Goal: Transaction & Acquisition: Purchase product/service

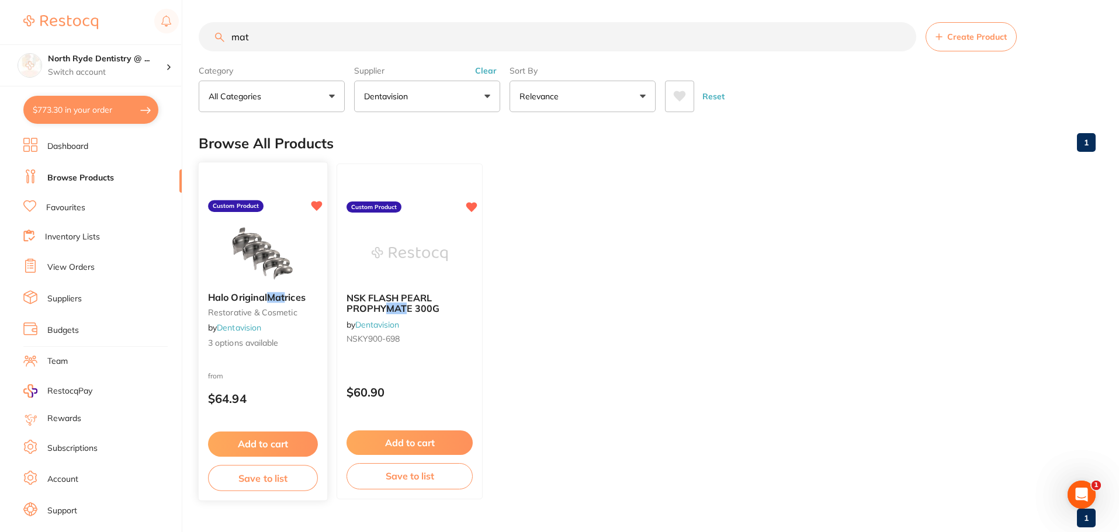
scroll to position [314, 0]
click at [289, 174] on div at bounding box center [263, 177] width 129 height 30
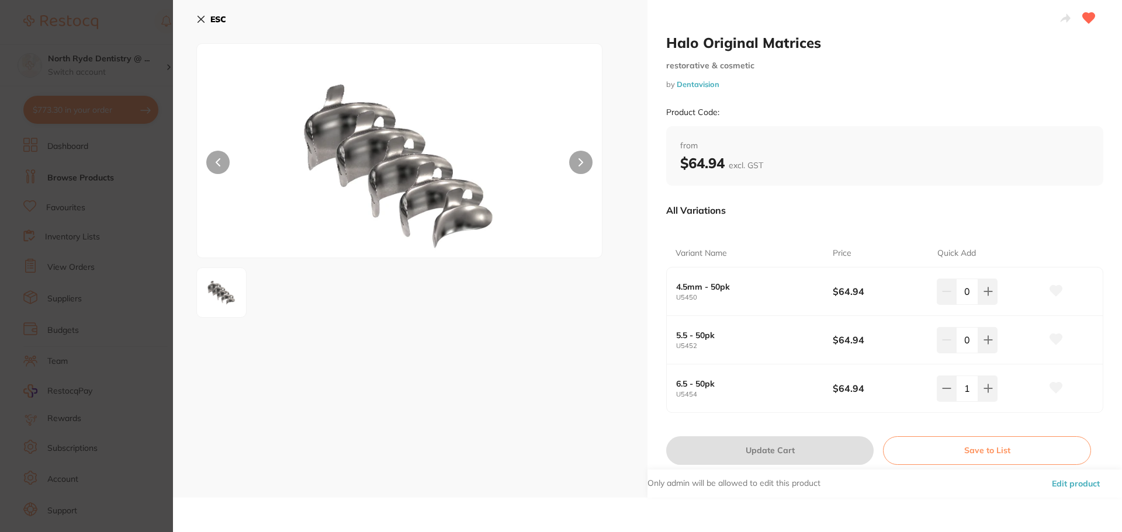
click at [1066, 483] on button "Edit product" at bounding box center [1075, 484] width 55 height 28
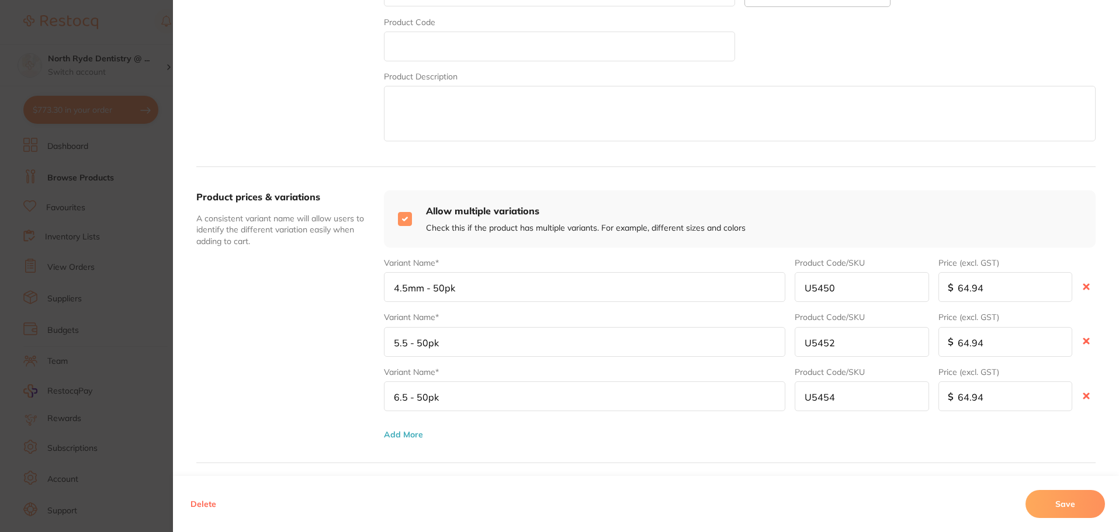
scroll to position [351, 0]
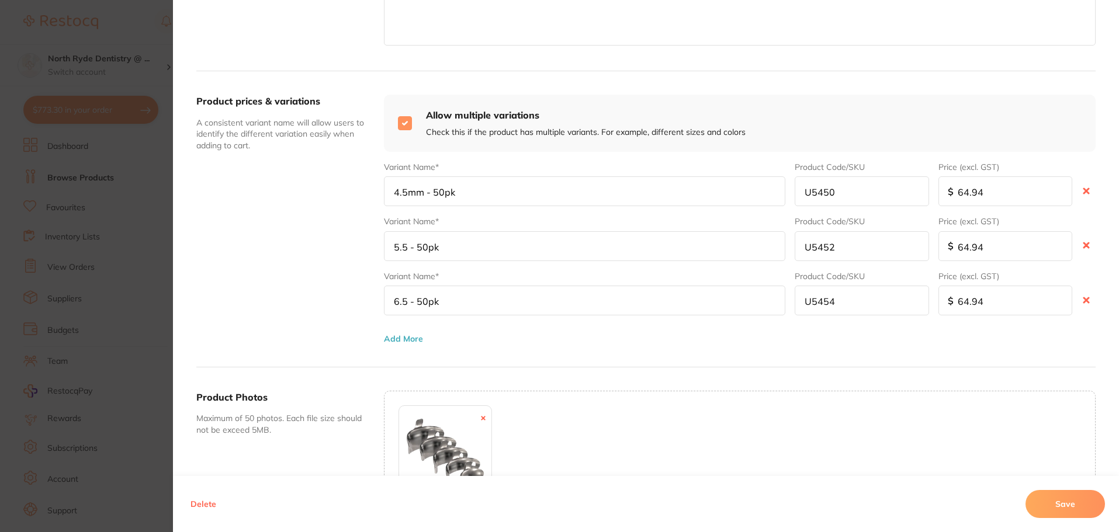
click at [963, 193] on input "64.94" at bounding box center [1005, 191] width 134 height 30
drag, startPoint x: 979, startPoint y: 193, endPoint x: 932, endPoint y: 193, distance: 46.7
click at [932, 193] on div "Variant Name* 4.5mm - 50pk Product Code/SKU U5450 Price (excl. GST) $ 64.94" at bounding box center [740, 183] width 712 height 45
drag, startPoint x: 1001, startPoint y: 191, endPoint x: 925, endPoint y: 190, distance: 75.4
click at [925, 190] on div "Variant Name* 4.5mm - 50pk Product Code/SKU U5450 Price (excl. GST) $ 59.04" at bounding box center [740, 183] width 712 height 45
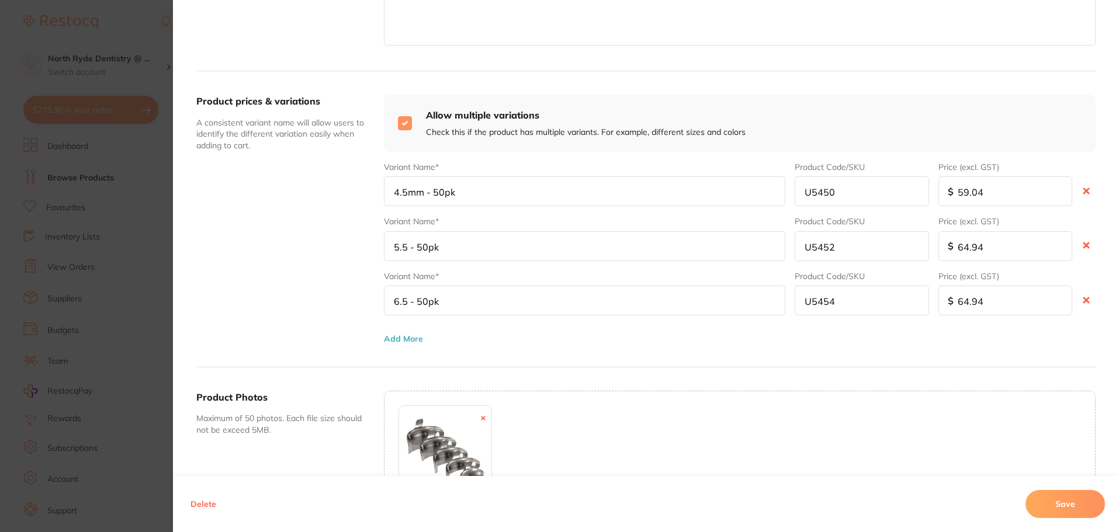
type input "59.04"
drag, startPoint x: 997, startPoint y: 247, endPoint x: 895, endPoint y: 255, distance: 102.0
click at [895, 255] on div "Variant Name* 5.5 - 50pk Product Code/SKU U5452 Price (excl. GST) $ 64.94" at bounding box center [740, 238] width 712 height 45
paste input "59.0"
type input "59.04"
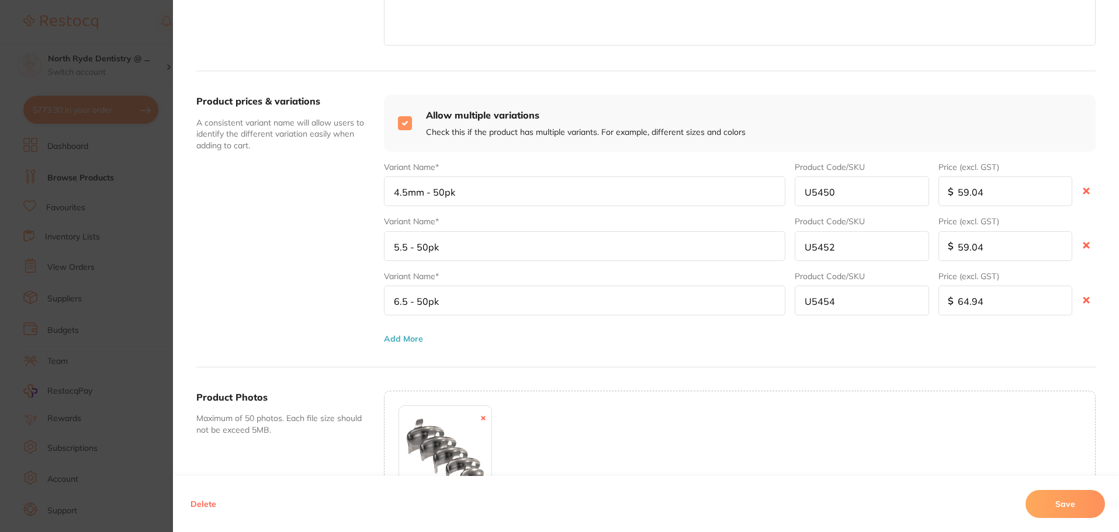
paste input "59.0"
drag, startPoint x: 988, startPoint y: 299, endPoint x: 882, endPoint y: 296, distance: 105.8
click at [882, 296] on div "Variant Name* 6.5 - 50pk Product Code/SKU U5454 Price (excl. GST) $ 64.94" at bounding box center [740, 293] width 712 height 45
type input "59.04"
click at [1071, 501] on button "Save" at bounding box center [1064, 504] width 79 height 28
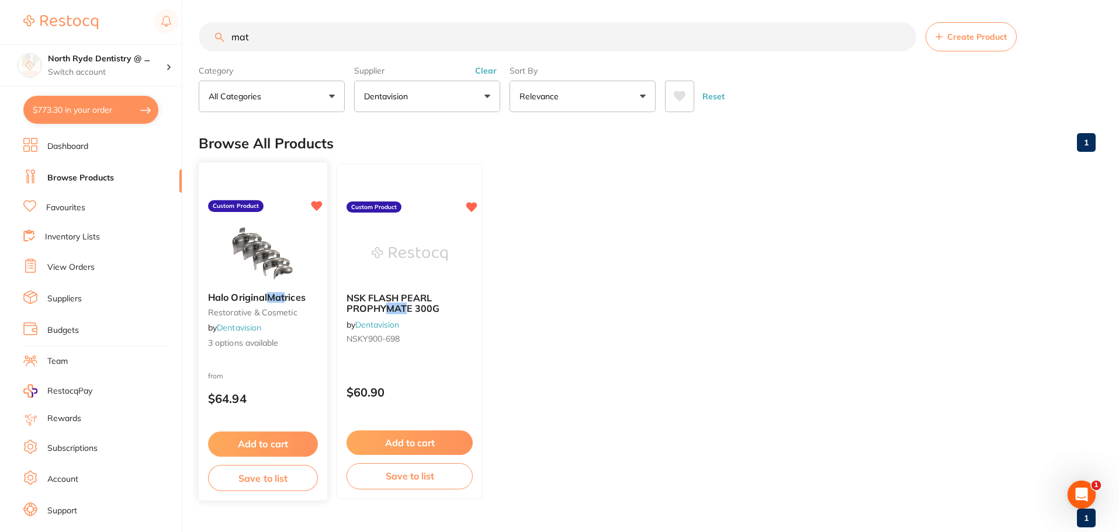
click at [245, 443] on button "Add to cart" at bounding box center [263, 444] width 110 height 25
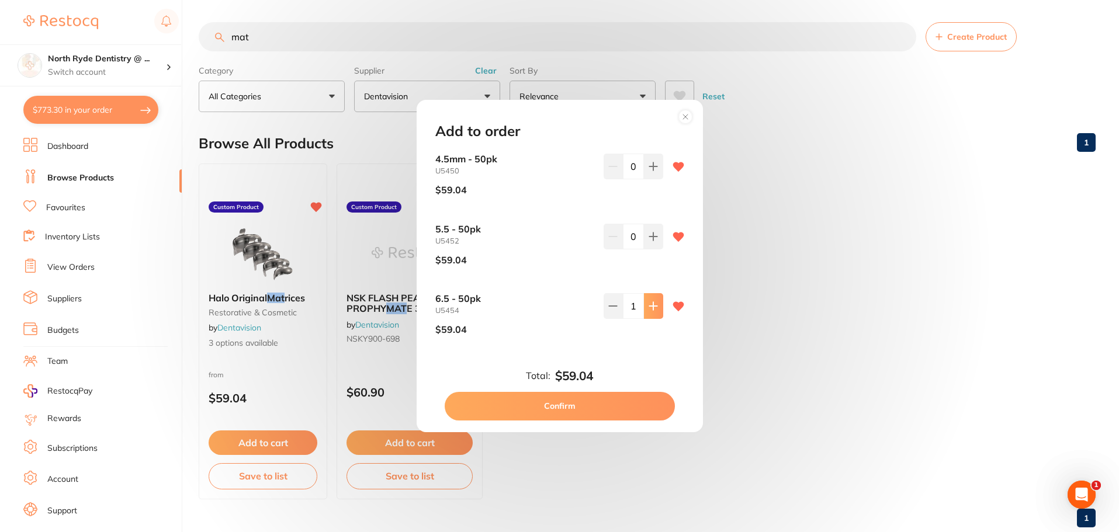
scroll to position [0, 0]
click at [559, 409] on button "Confirm" at bounding box center [560, 406] width 230 height 28
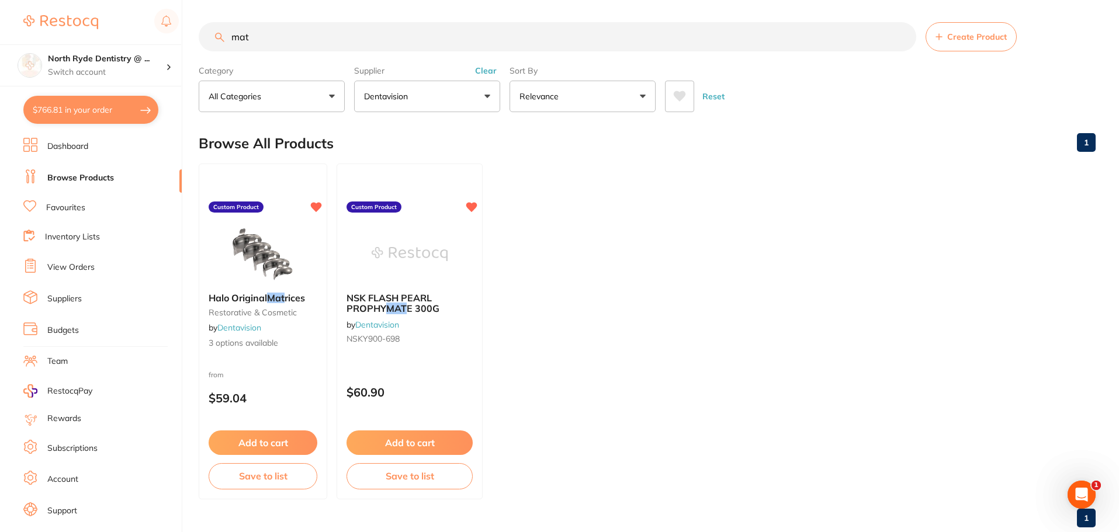
click at [77, 119] on button "$766.81 in your order" at bounding box center [90, 110] width 135 height 28
checkbox input "true"
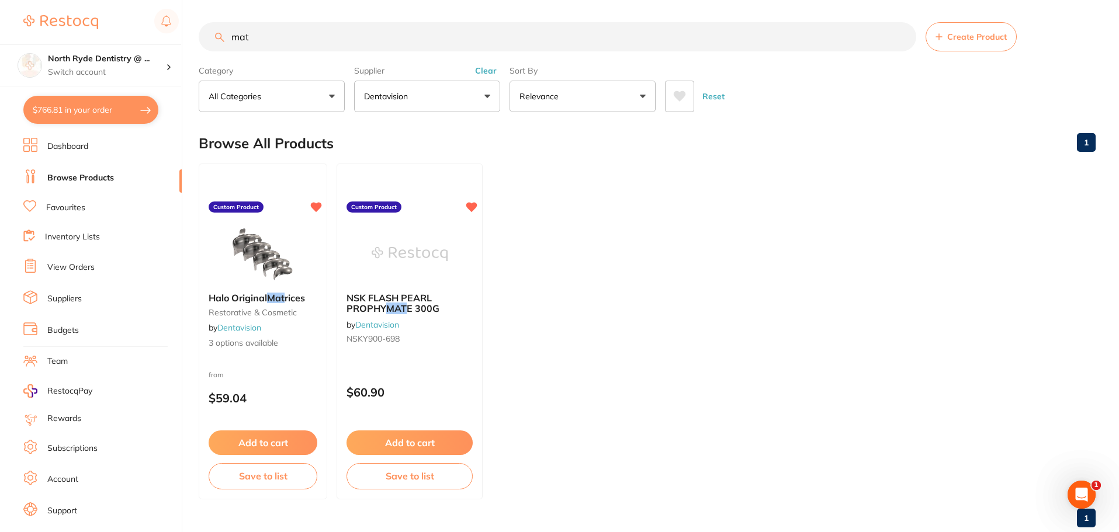
checkbox input "true"
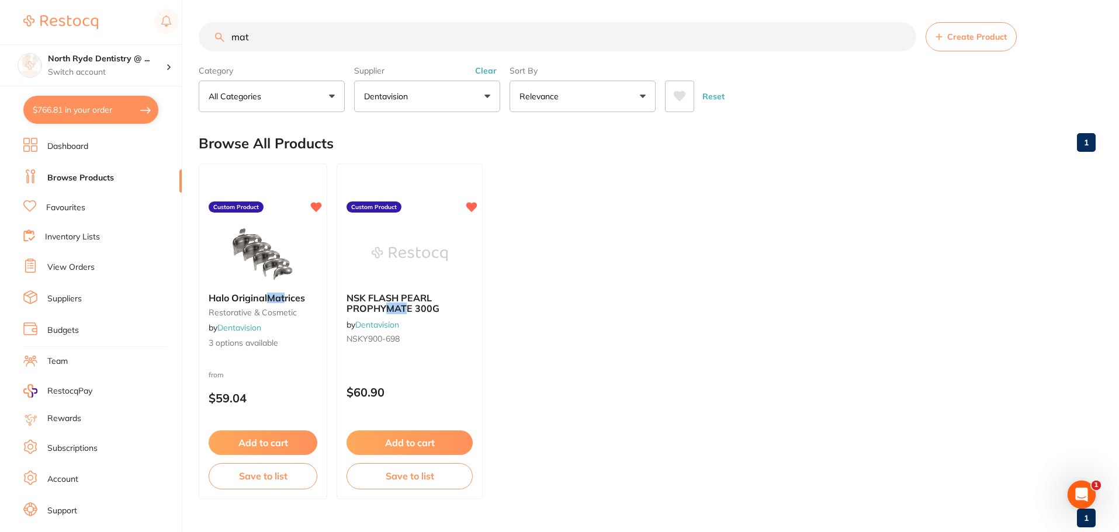
checkbox input "true"
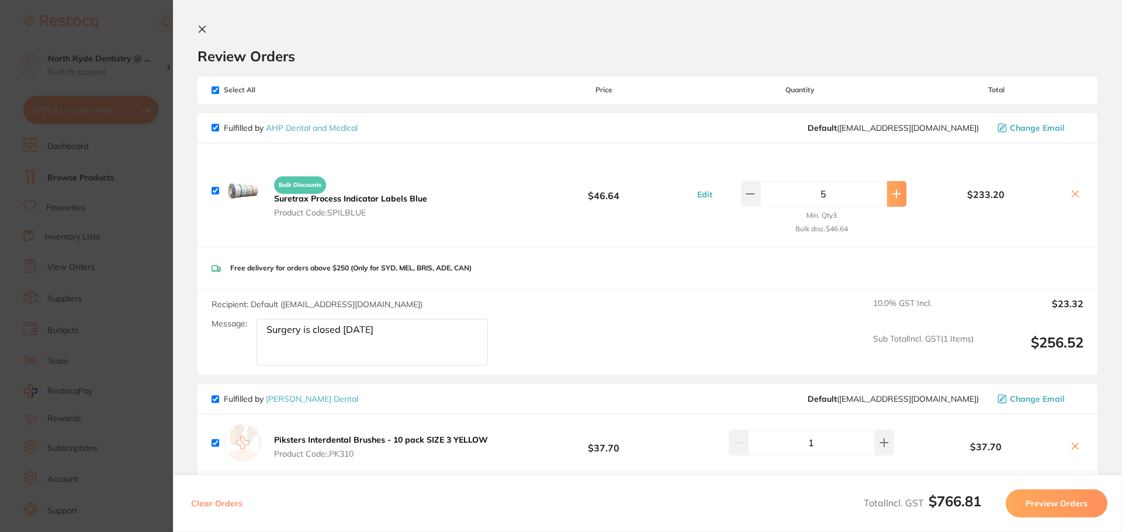
click at [887, 199] on button at bounding box center [896, 194] width 19 height 26
click at [753, 202] on button at bounding box center [750, 194] width 19 height 26
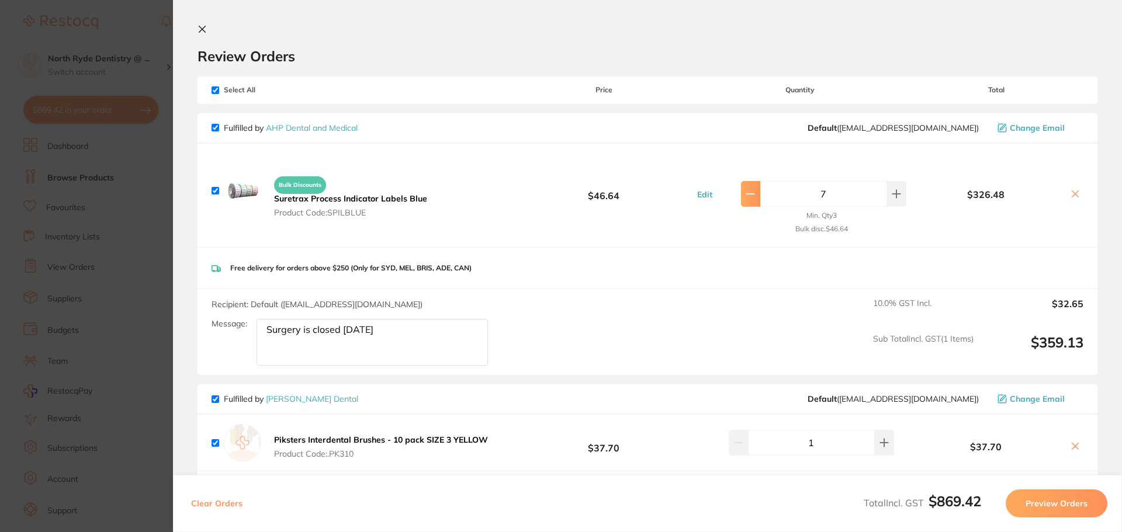
type input "6"
click at [199, 33] on section "Review Orders Your orders are being processed and we will notify you once we ha…" at bounding box center [647, 266] width 949 height 532
click at [203, 31] on icon at bounding box center [202, 29] width 6 height 6
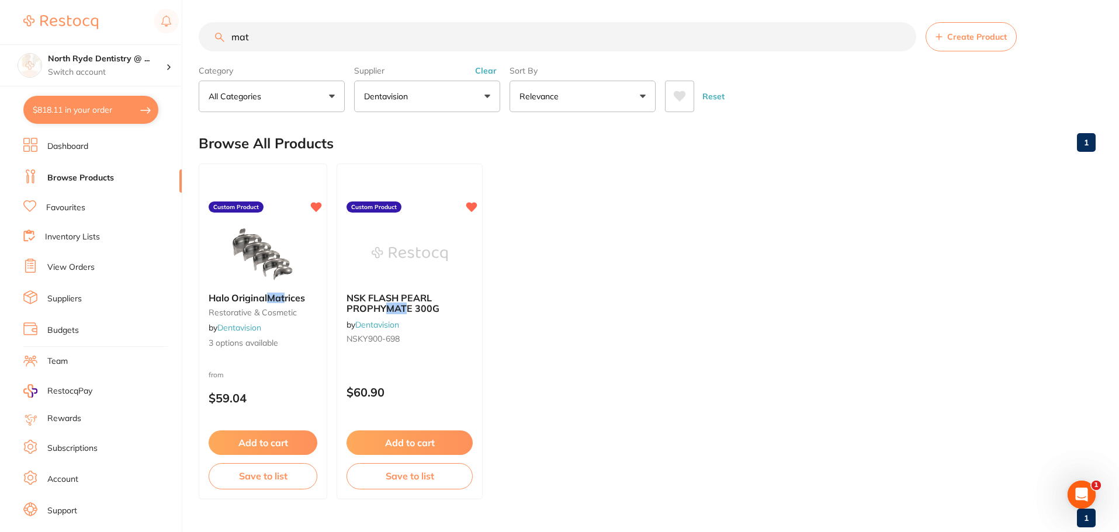
scroll to position [1, 0]
drag, startPoint x: 297, startPoint y: 37, endPoint x: 192, endPoint y: 46, distance: 105.5
click at [192, 46] on div "$818.11 North Ryde Dentistry @ ... Switch account North Ryde Dentistry @ [GEOGR…" at bounding box center [559, 265] width 1119 height 532
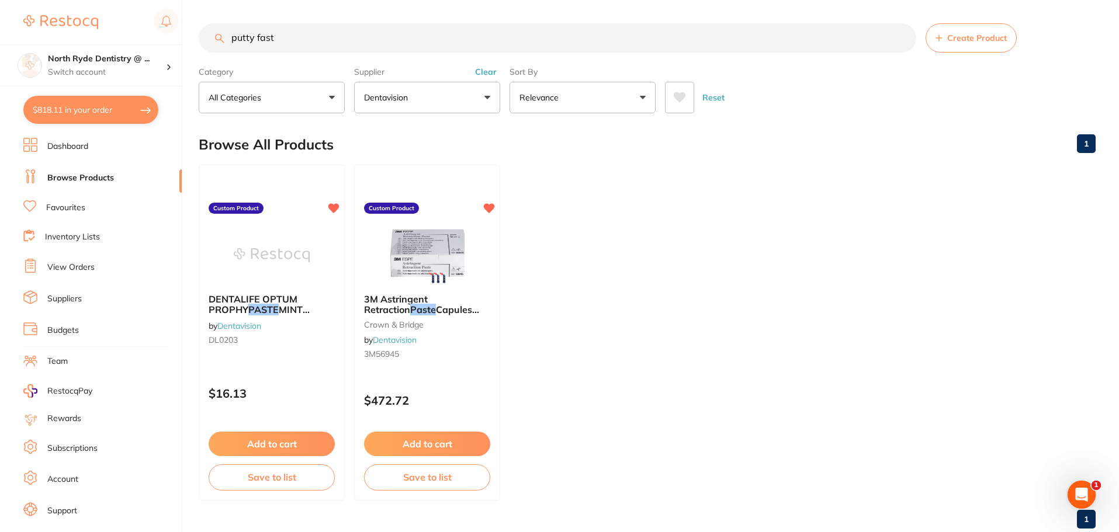
scroll to position [0, 0]
type input "putty fast"
click at [491, 72] on button "Clear" at bounding box center [485, 72] width 29 height 11
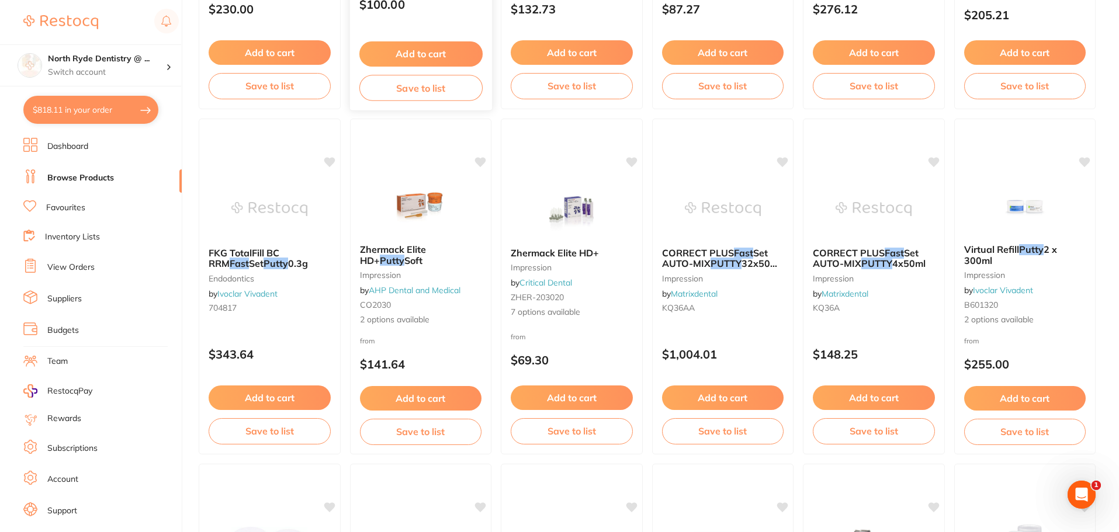
scroll to position [351, 0]
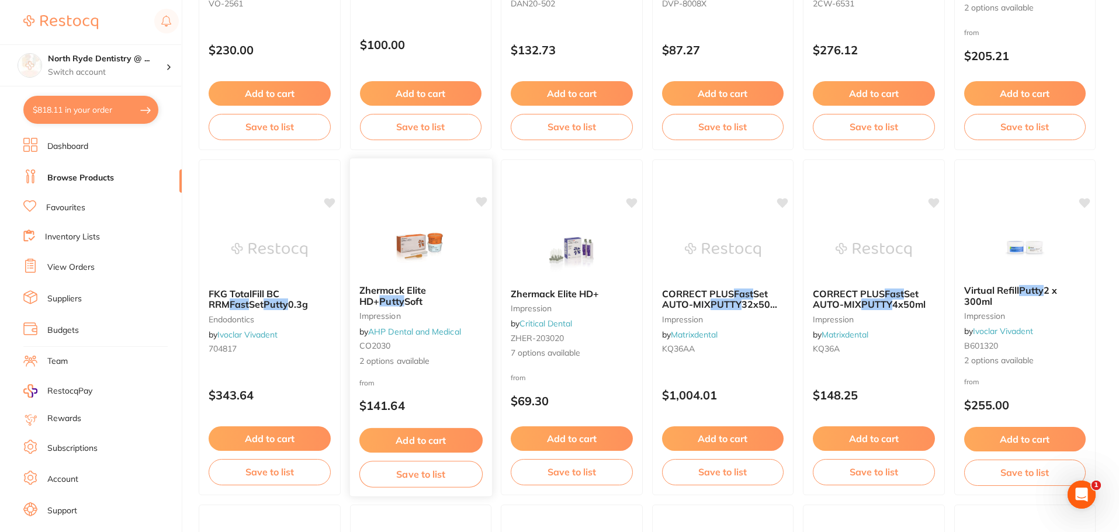
drag, startPoint x: 395, startPoint y: 298, endPoint x: 359, endPoint y: 289, distance: 36.7
click at [359, 289] on b "Zhermack Elite HD+ Putty Soft" at bounding box center [420, 296] width 123 height 22
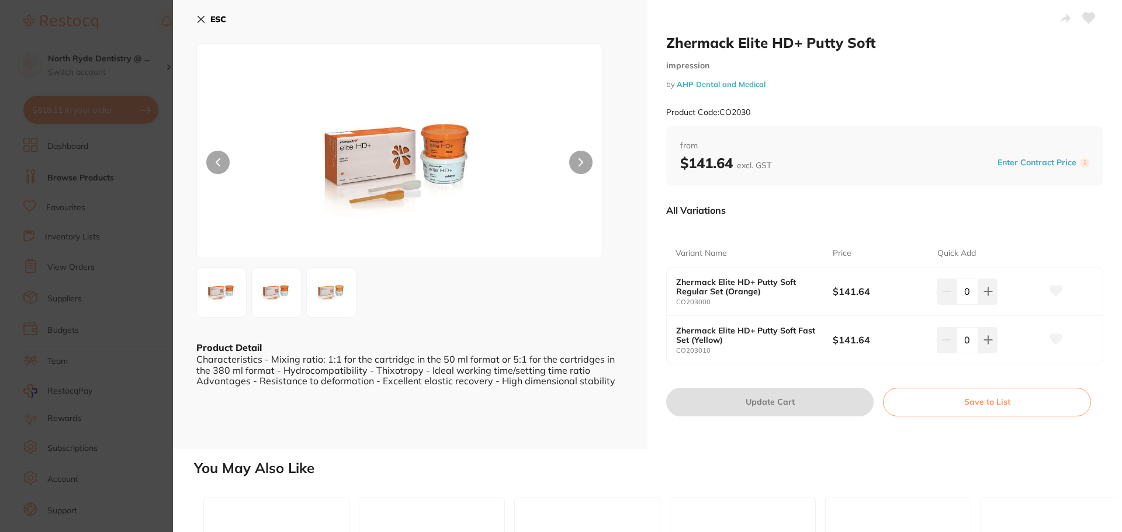
click at [200, 19] on icon at bounding box center [201, 19] width 6 height 6
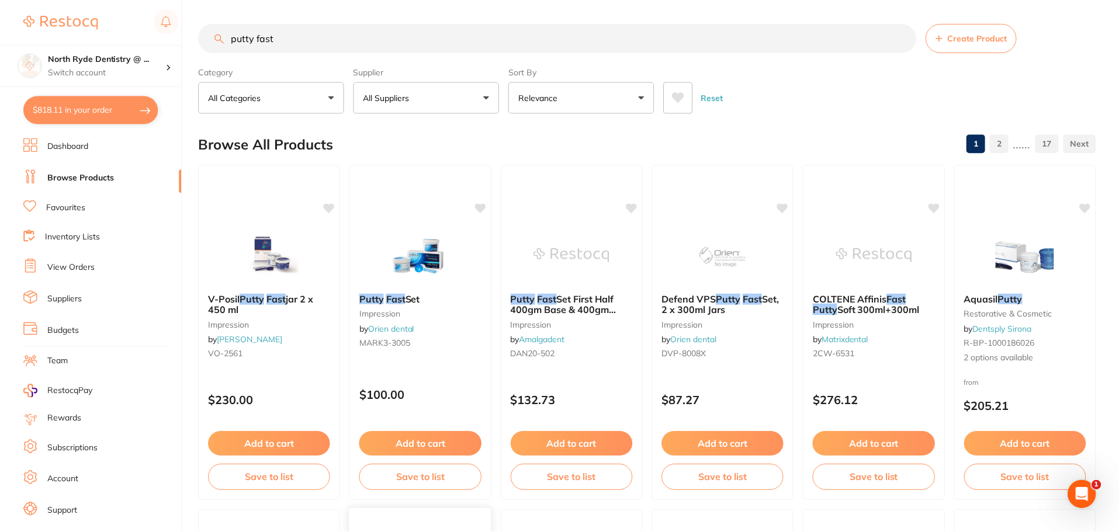
scroll to position [351, 0]
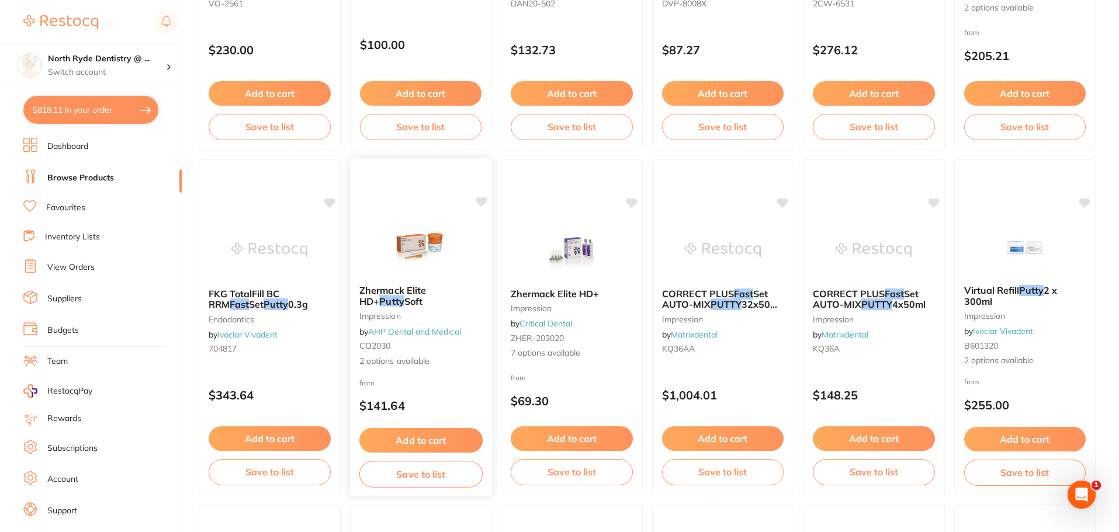
drag, startPoint x: 406, startPoint y: 304, endPoint x: 359, endPoint y: 293, distance: 48.6
click at [359, 293] on b "Zhermack Elite HD+ Putty Soft" at bounding box center [420, 296] width 123 height 22
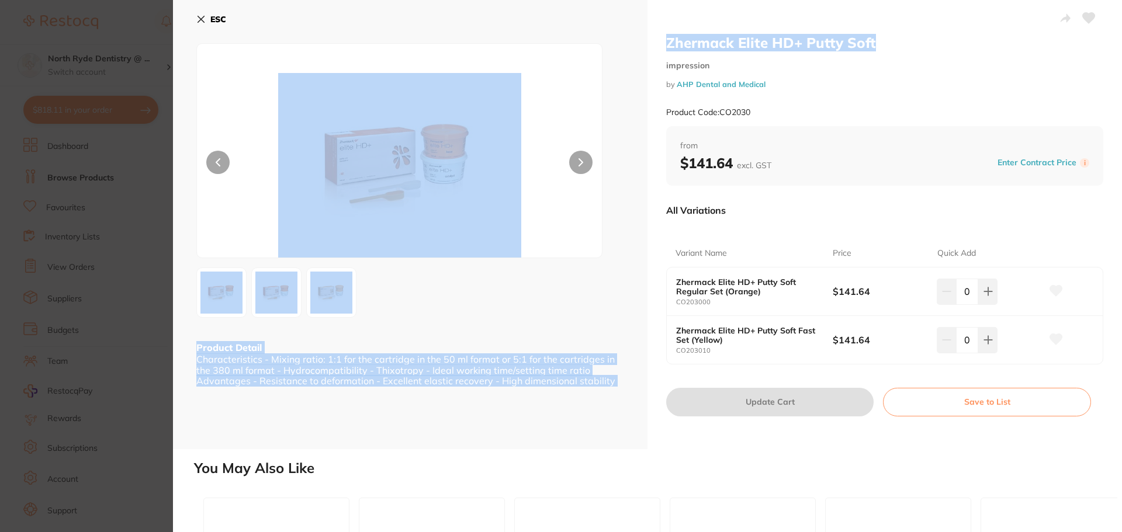
drag, startPoint x: 920, startPoint y: 36, endPoint x: 621, endPoint y: 34, distance: 298.6
click at [621, 34] on div "Zhermack Elite HD+ Putty Soft impression by AHP Dental and Medical Product Code…" at bounding box center [647, 224] width 949 height 449
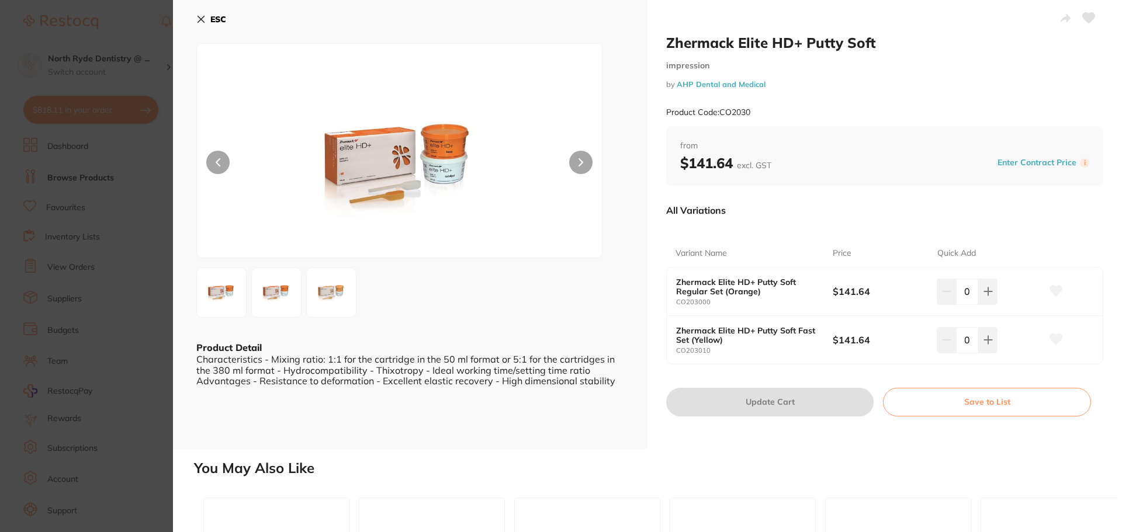
click at [934, 67] on small "impression" at bounding box center [884, 66] width 437 height 10
drag, startPoint x: 794, startPoint y: 48, endPoint x: 668, endPoint y: 43, distance: 125.7
click at [668, 43] on h2 "Zhermack Elite HD+ Putty Soft" at bounding box center [884, 43] width 437 height 18
copy h2 "Zhermack Elite HD+ Putty Soft"
click at [197, 13] on button "ESC" at bounding box center [211, 19] width 30 height 20
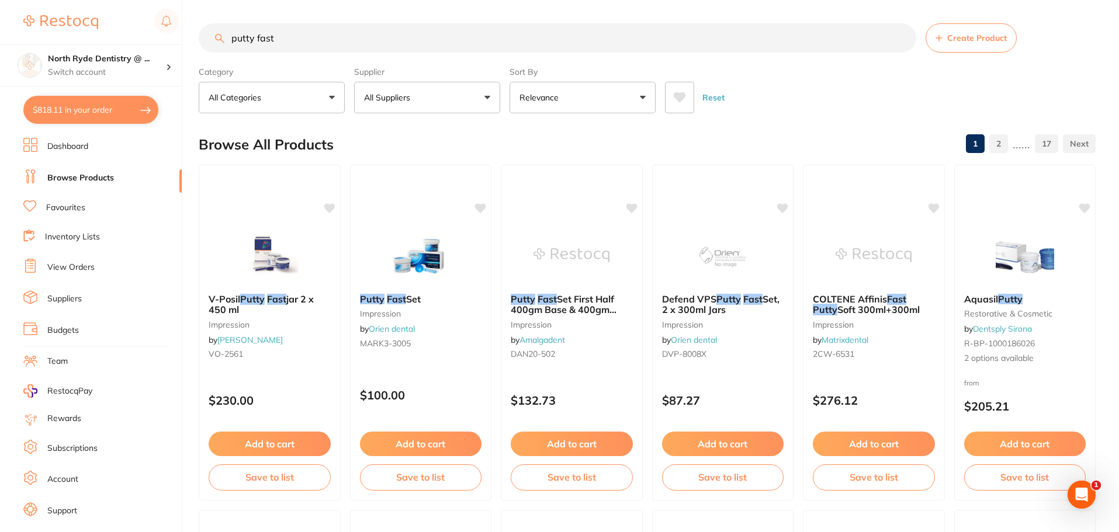
drag, startPoint x: 308, startPoint y: 41, endPoint x: 119, endPoint y: 41, distance: 189.3
click at [119, 41] on div "$818.11 North Ryde Dentistry @ ... Switch account North Ryde Dentistry @ [GEOGR…" at bounding box center [559, 266] width 1119 height 532
paste input "Zhermack Elite HD+ Putty Sof"
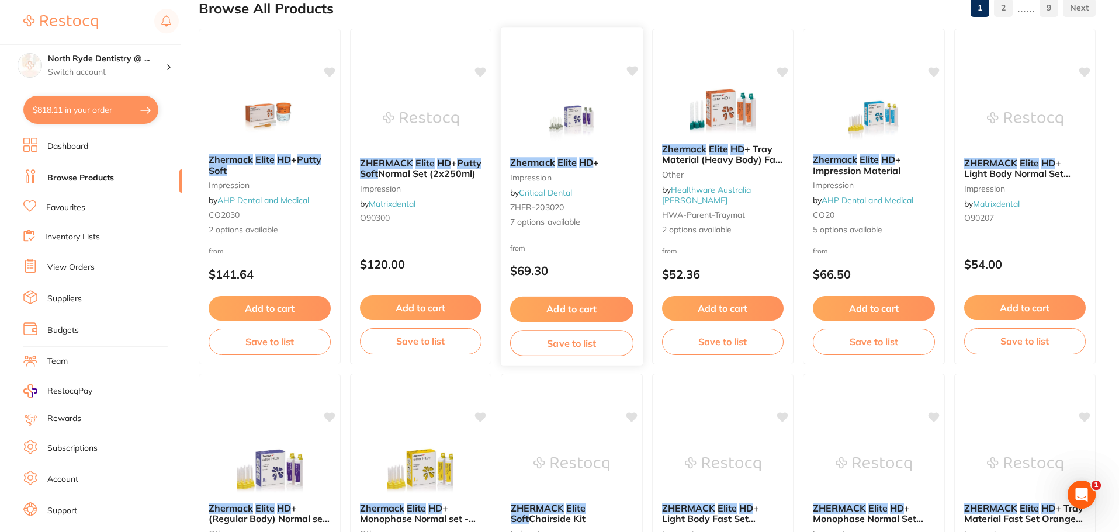
scroll to position [117, 0]
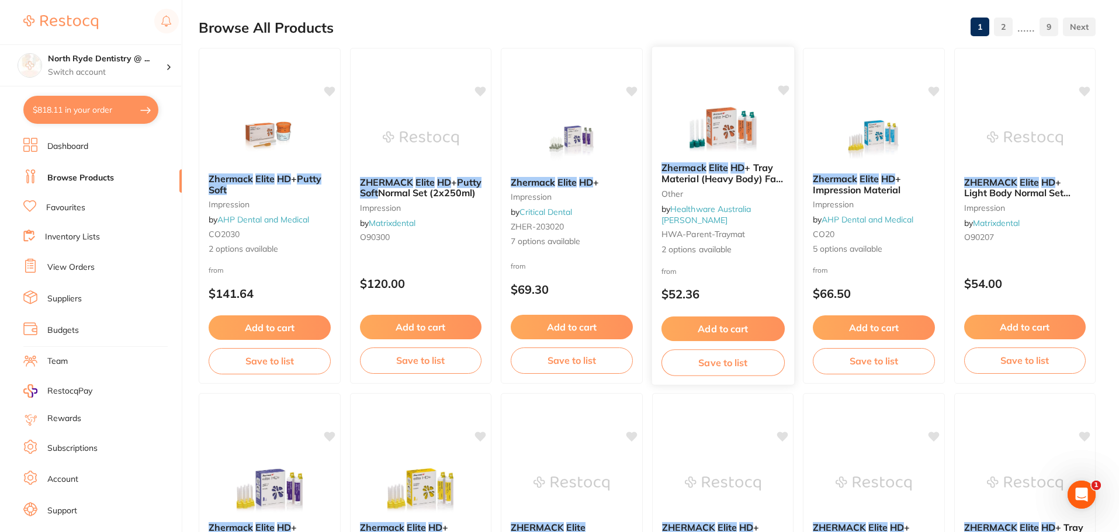
click at [751, 216] on link "Healthware Australia [PERSON_NAME]" at bounding box center [706, 215] width 90 height 22
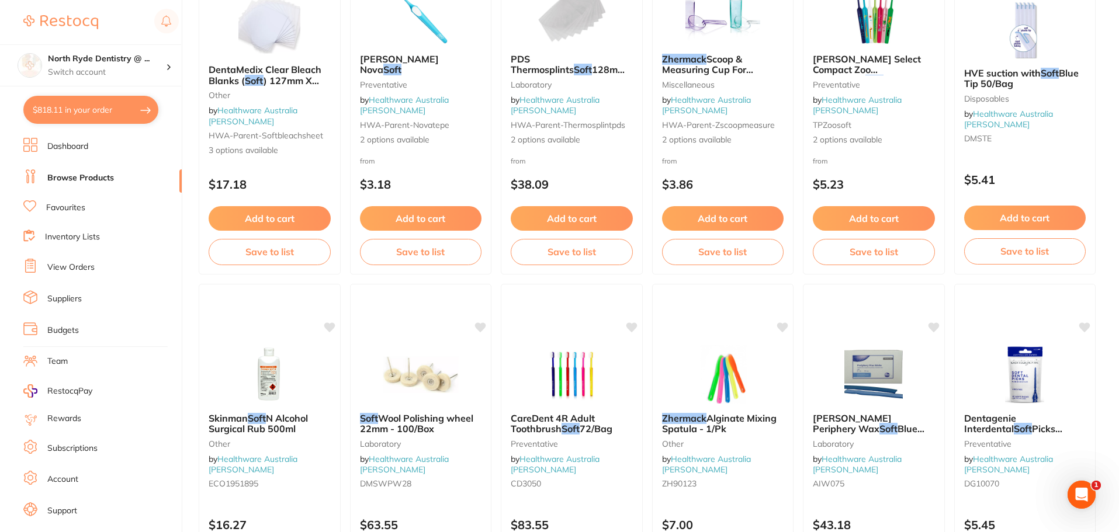
scroll to position [701, 0]
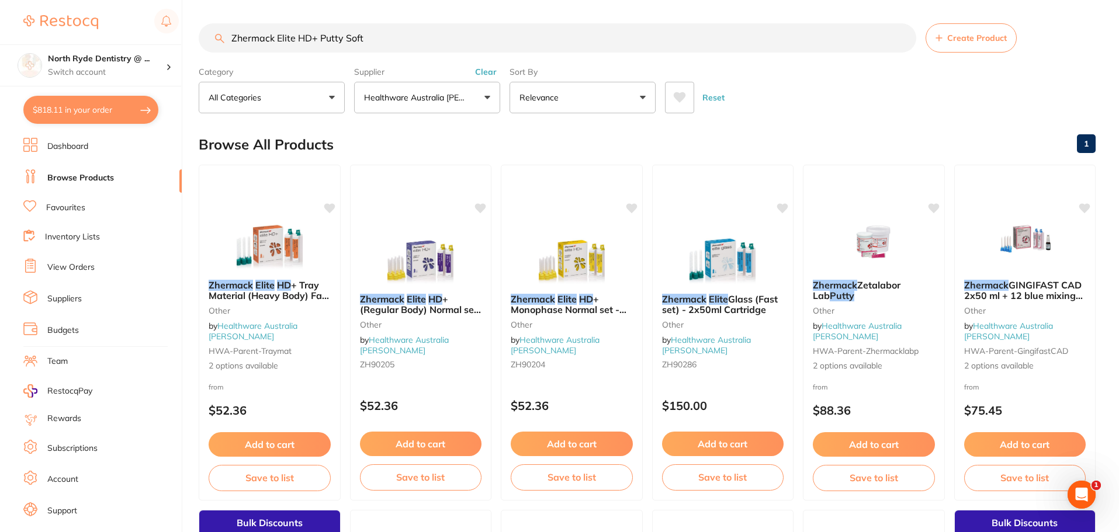
drag, startPoint x: 388, startPoint y: 43, endPoint x: 81, endPoint y: 36, distance: 307.4
click at [89, 41] on div "$818.11 North Ryde Dentistry @ ... Switch account North Ryde Dentistry @ [GEOGR…" at bounding box center [559, 266] width 1119 height 532
type input "putty"
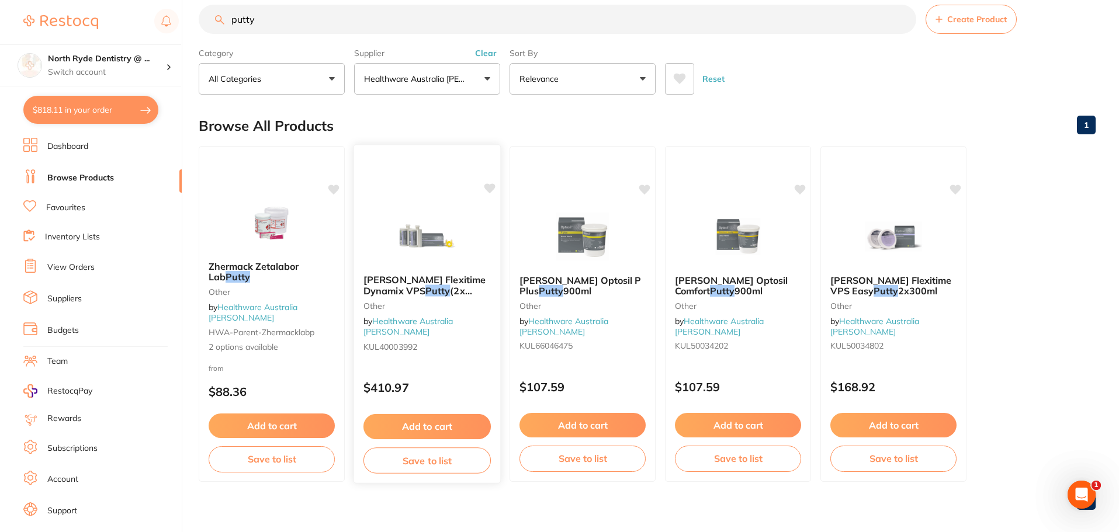
scroll to position [29, 0]
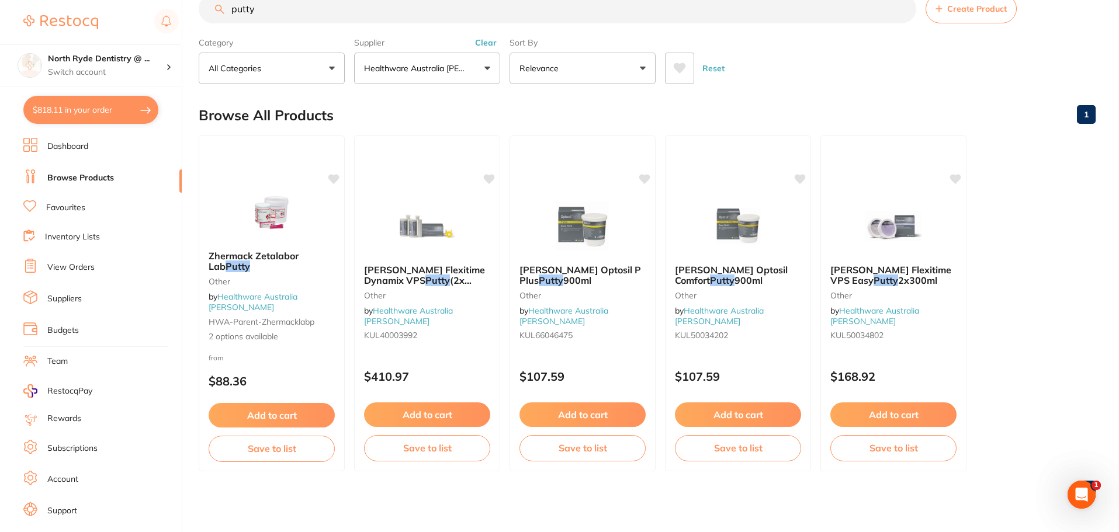
click at [487, 44] on button "Clear" at bounding box center [485, 42] width 29 height 11
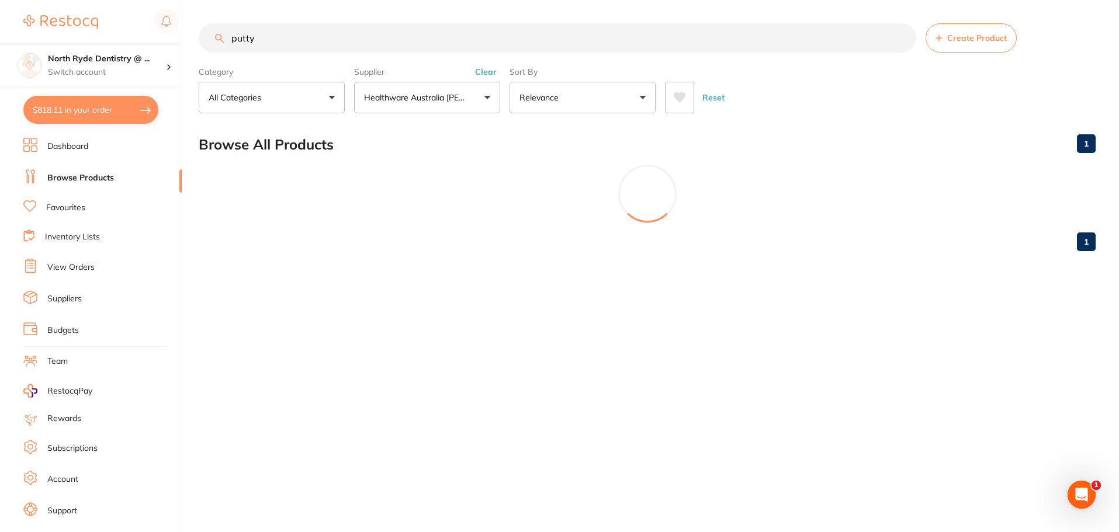
scroll to position [0, 0]
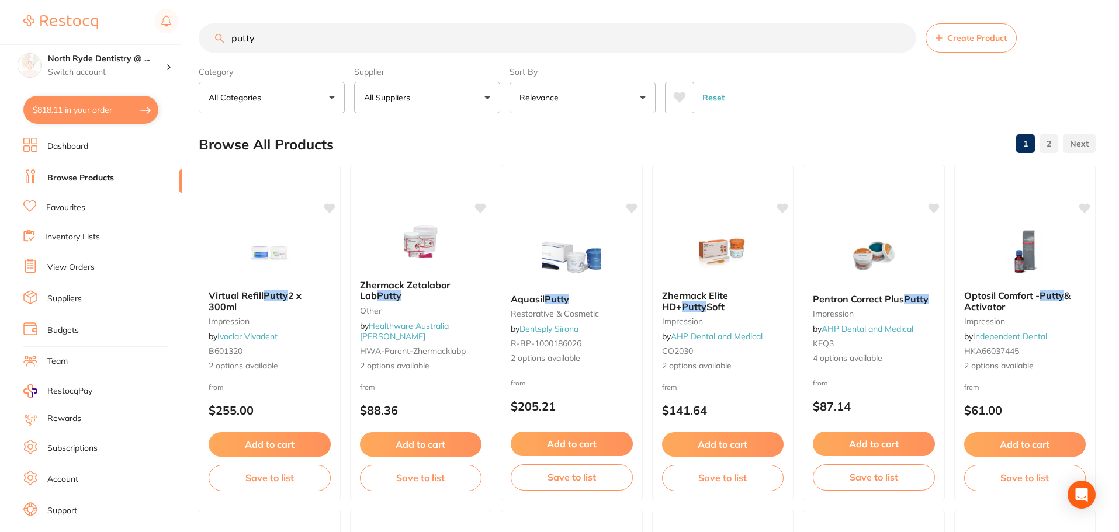
click at [307, 48] on input "putty" at bounding box center [557, 37] width 717 height 29
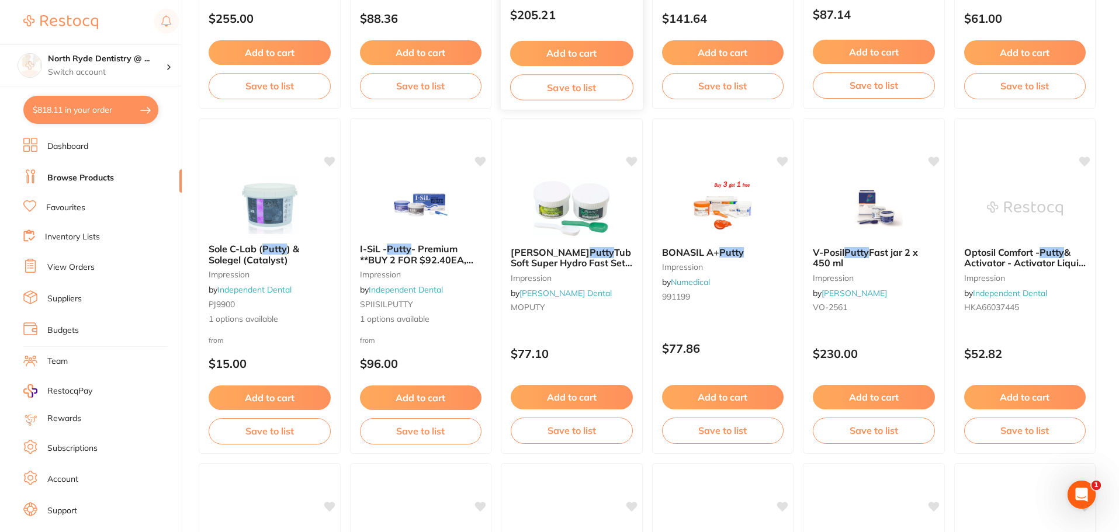
scroll to position [234, 0]
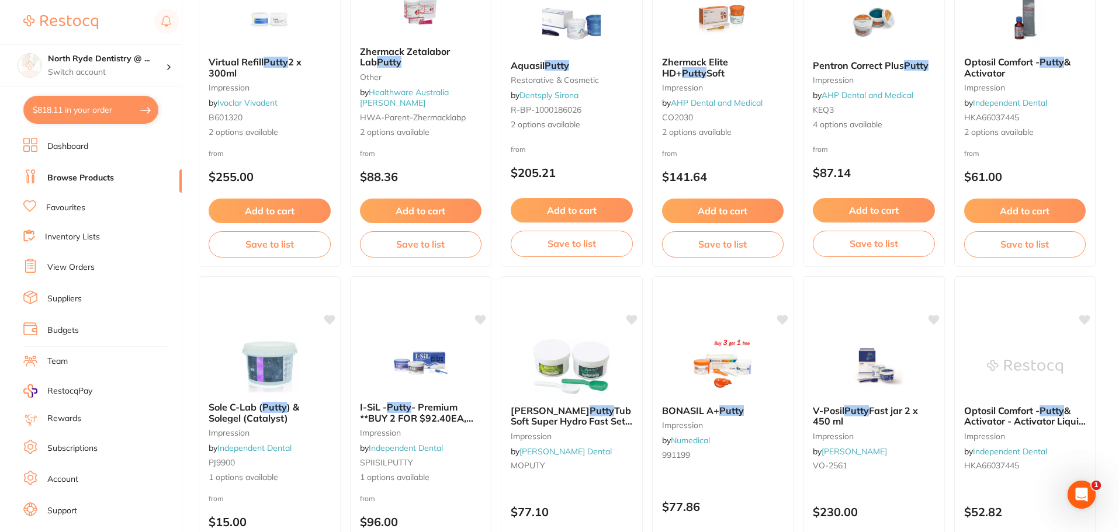
click at [54, 210] on link "Favourites" at bounding box center [65, 208] width 39 height 12
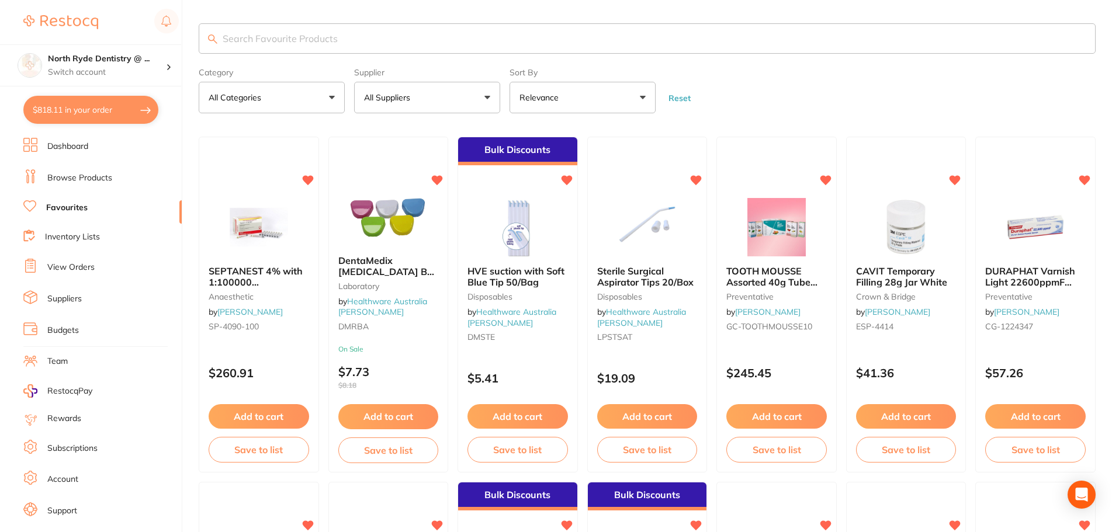
click at [287, 37] on input "search" at bounding box center [647, 38] width 897 height 30
type input "putty"
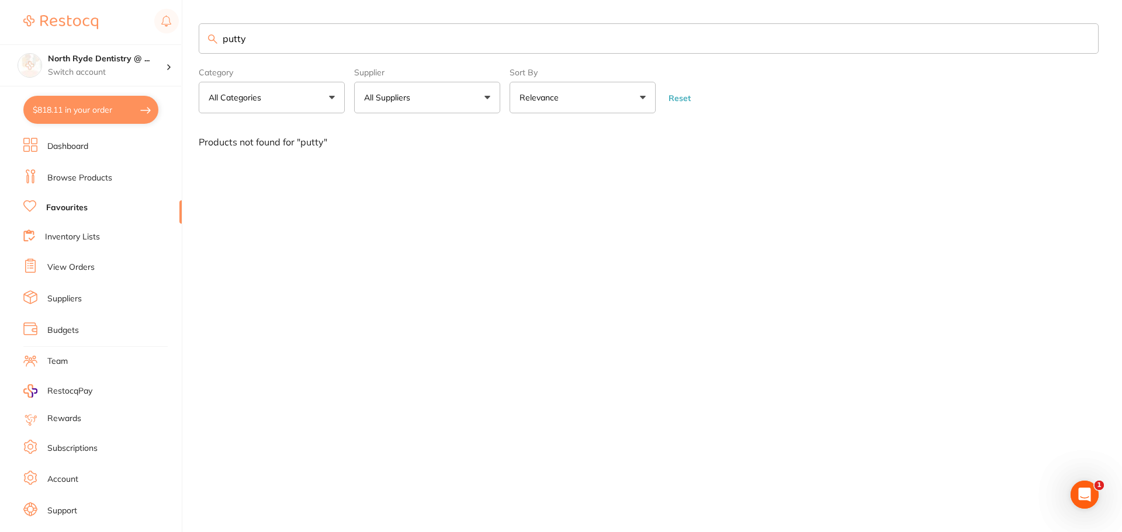
drag, startPoint x: 287, startPoint y: 37, endPoint x: 103, endPoint y: 43, distance: 184.1
click at [103, 43] on div "$818.11 North Ryde Dentistry @ ... Switch account North Ryde Dentistry @ [GEOGR…" at bounding box center [561, 266] width 1122 height 532
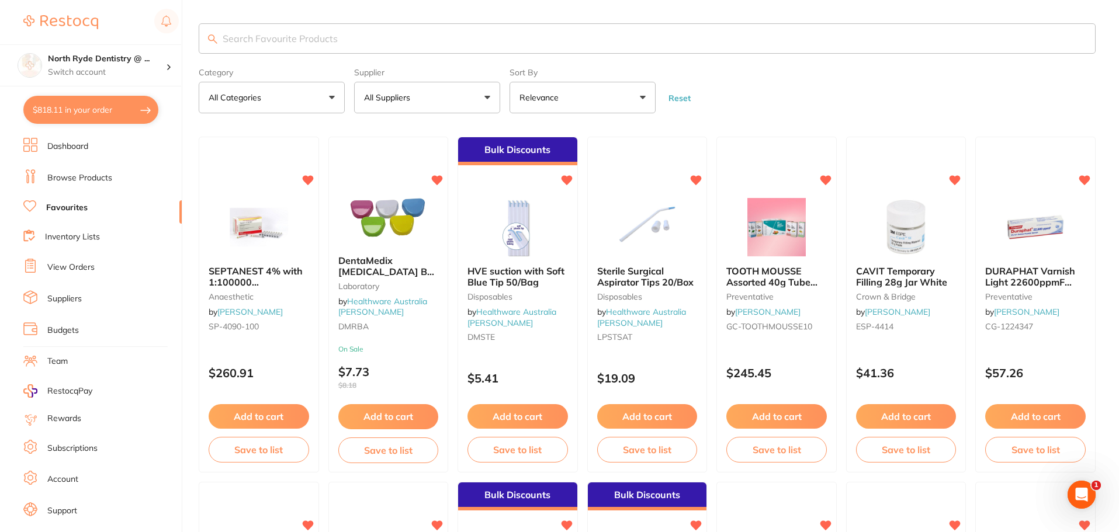
click at [68, 179] on link "Browse Products" at bounding box center [79, 178] width 65 height 12
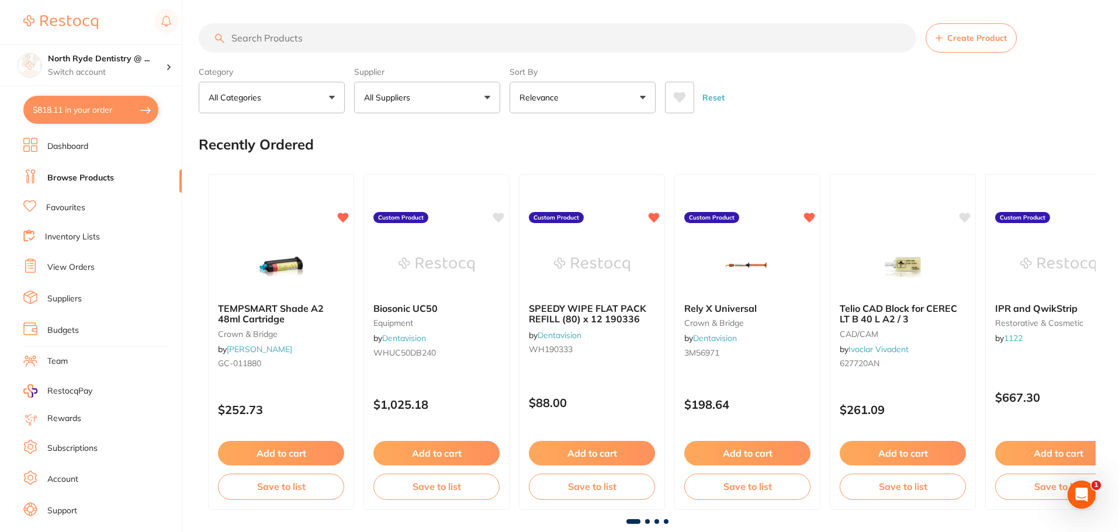
click at [290, 32] on input "search" at bounding box center [557, 37] width 717 height 29
type input "fluoride foam"
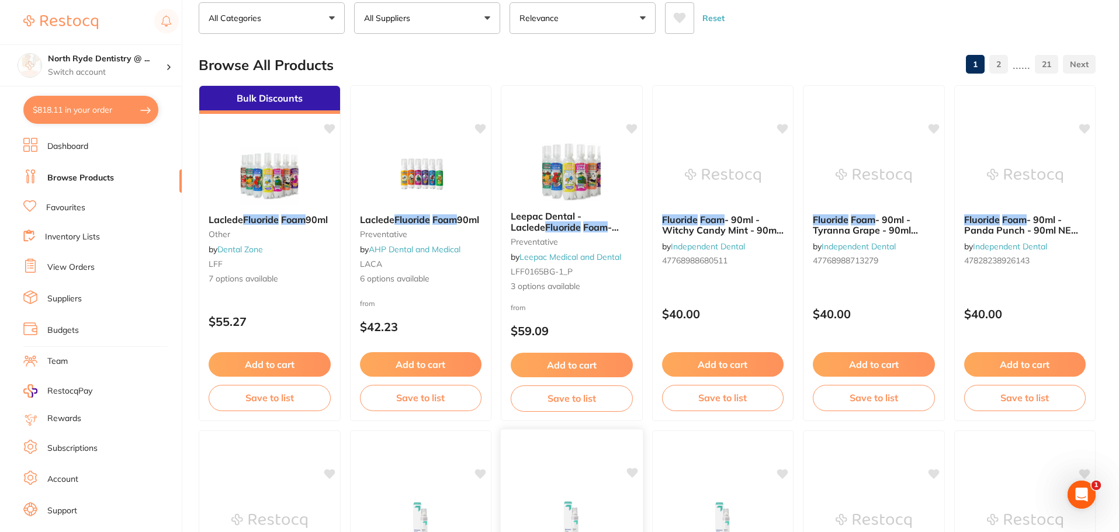
scroll to position [58, 0]
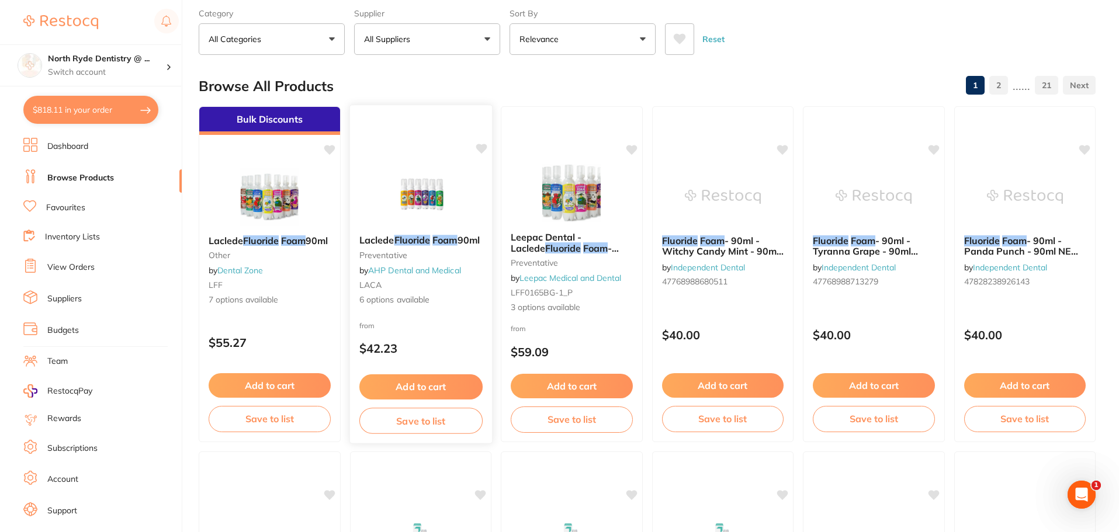
click at [475, 392] on button "Add to cart" at bounding box center [420, 387] width 123 height 25
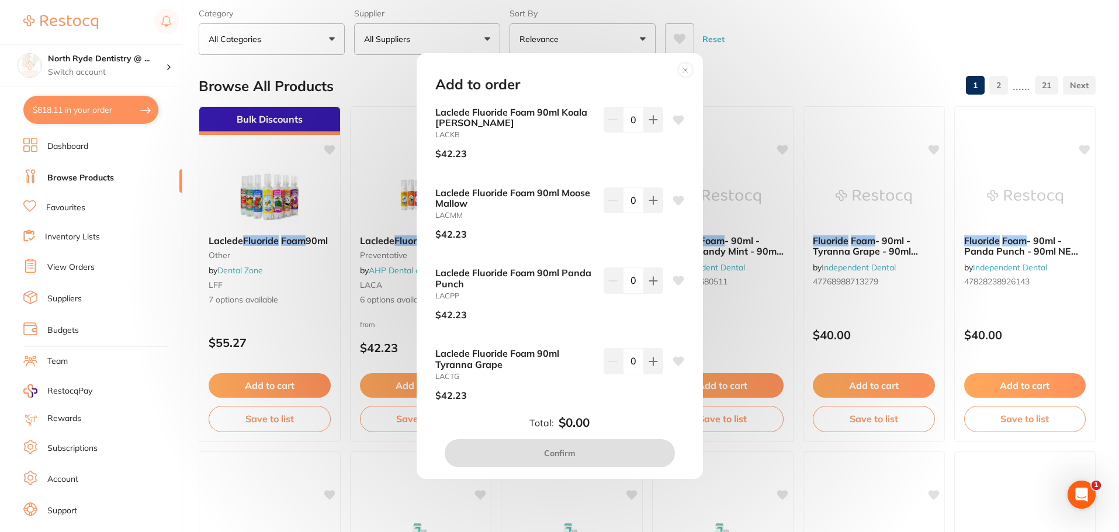
scroll to position [0, 0]
click at [656, 120] on button at bounding box center [653, 120] width 19 height 26
type input "1"
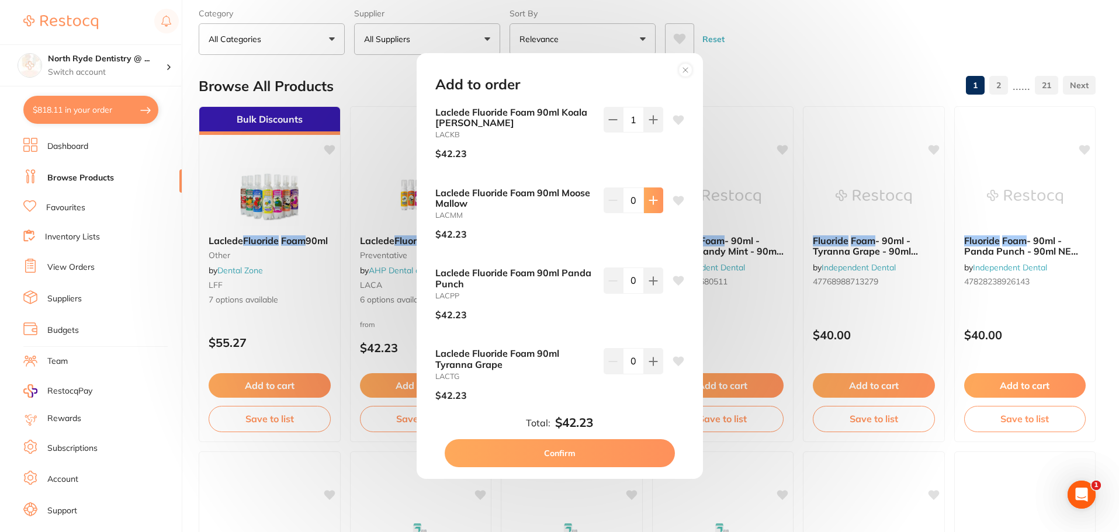
click at [654, 200] on icon at bounding box center [653, 200] width 8 height 8
type input "1"
click at [644, 284] on button at bounding box center [653, 281] width 19 height 26
type input "1"
click at [608, 459] on button "Confirm" at bounding box center [560, 453] width 230 height 28
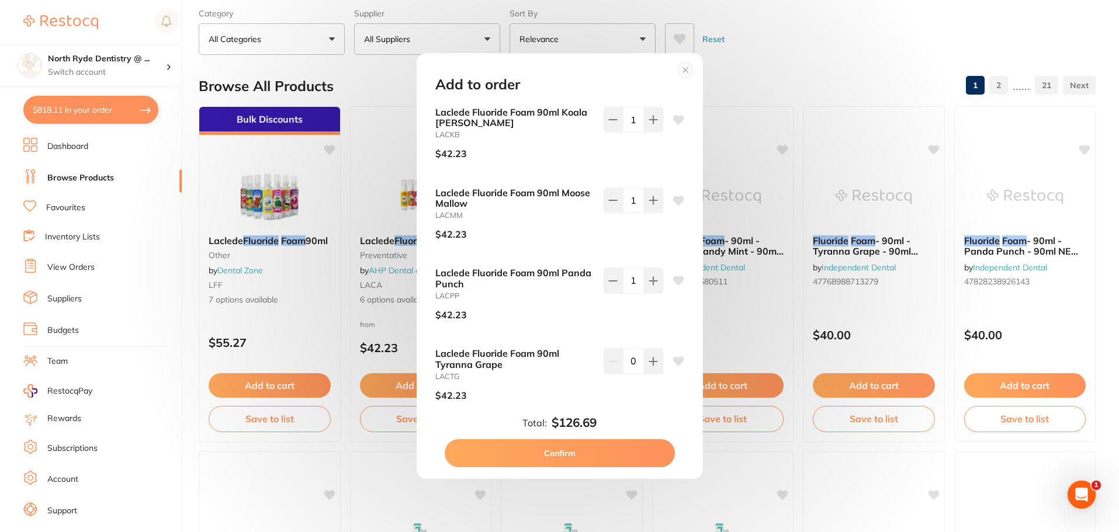
checkbox input "false"
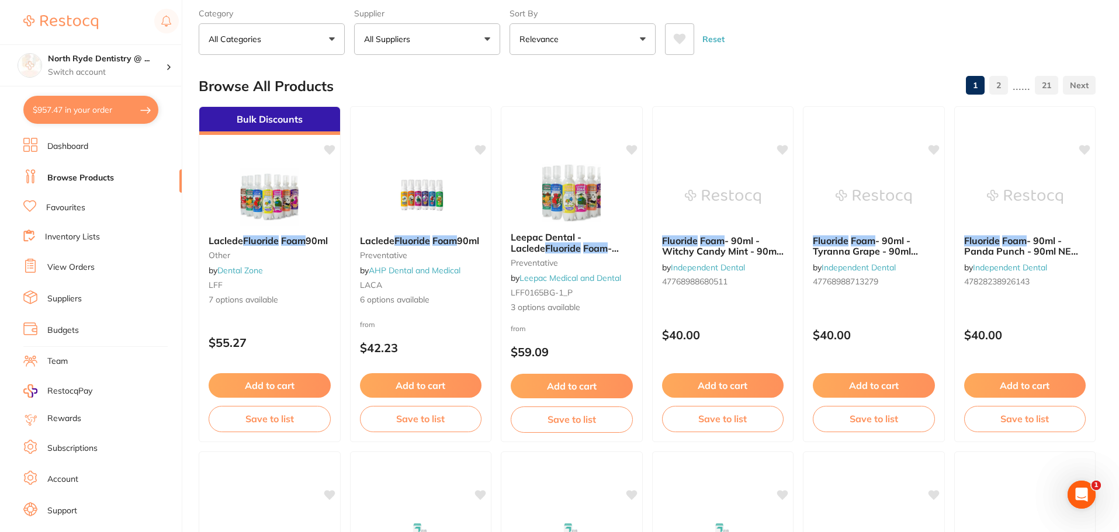
click at [82, 115] on button "$957.47 in your order" at bounding box center [90, 110] width 135 height 28
checkbox input "true"
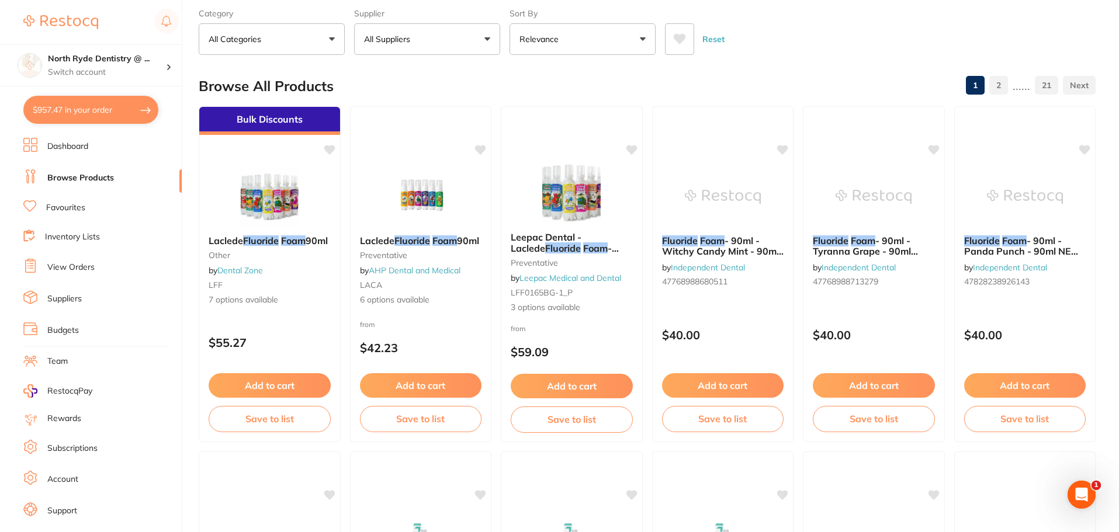
checkbox input "true"
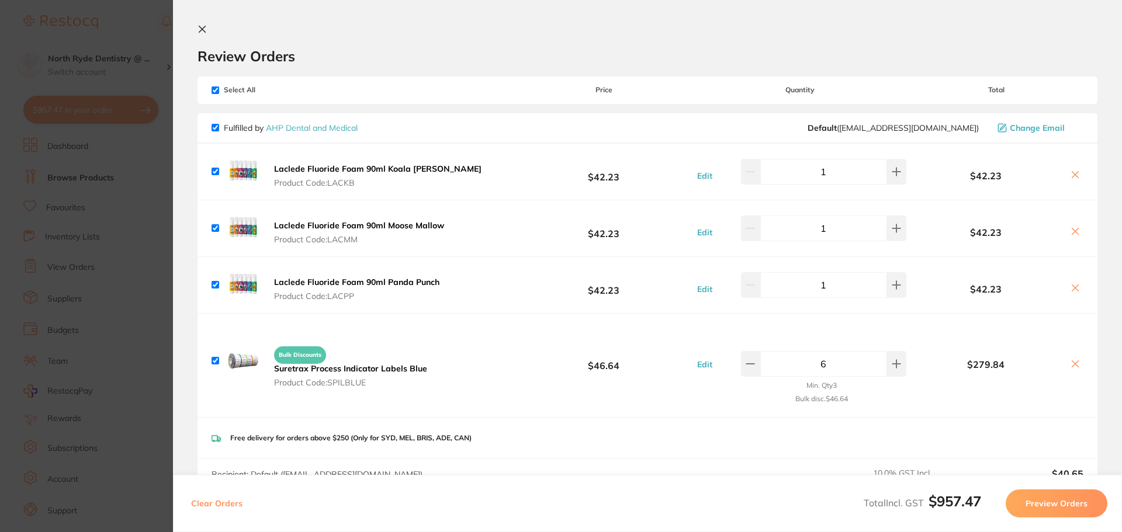
click at [199, 31] on icon at bounding box center [201, 29] width 9 height 9
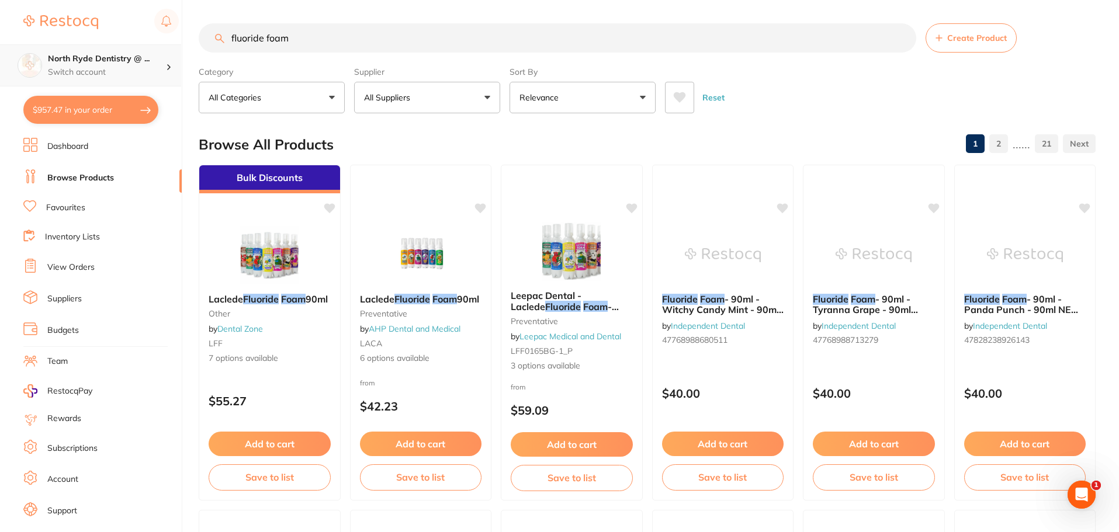
scroll to position [1, 0]
drag, startPoint x: 350, startPoint y: 43, endPoint x: 117, endPoint y: 44, distance: 233.1
click at [121, 46] on div "$957.47 North Ryde Dentistry @ ... Switch account North Ryde Dentistry @ [GEOGR…" at bounding box center [559, 266] width 1119 height 532
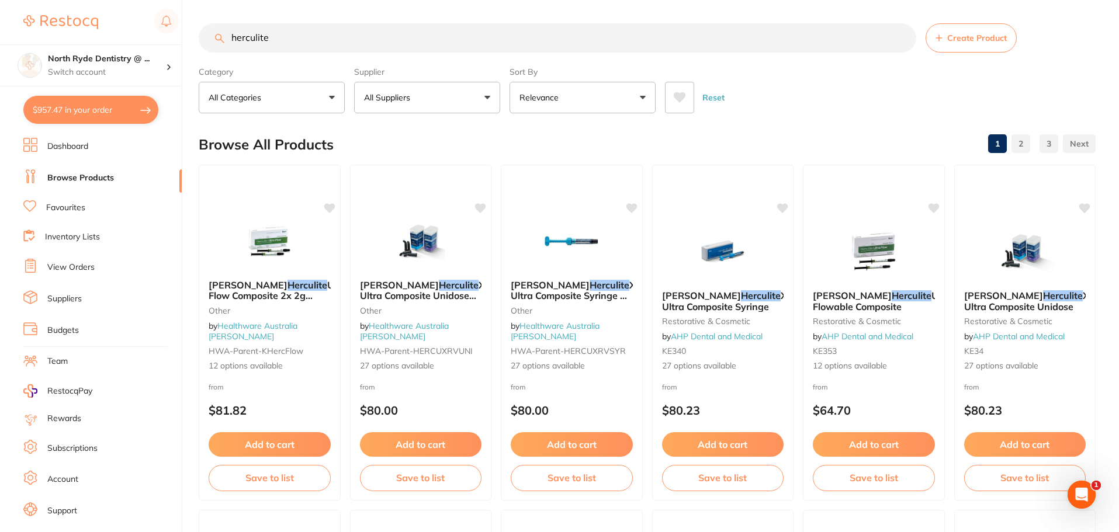
scroll to position [0, 0]
type input "herculite"
click at [406, 102] on p "All Suppliers" at bounding box center [389, 98] width 51 height 12
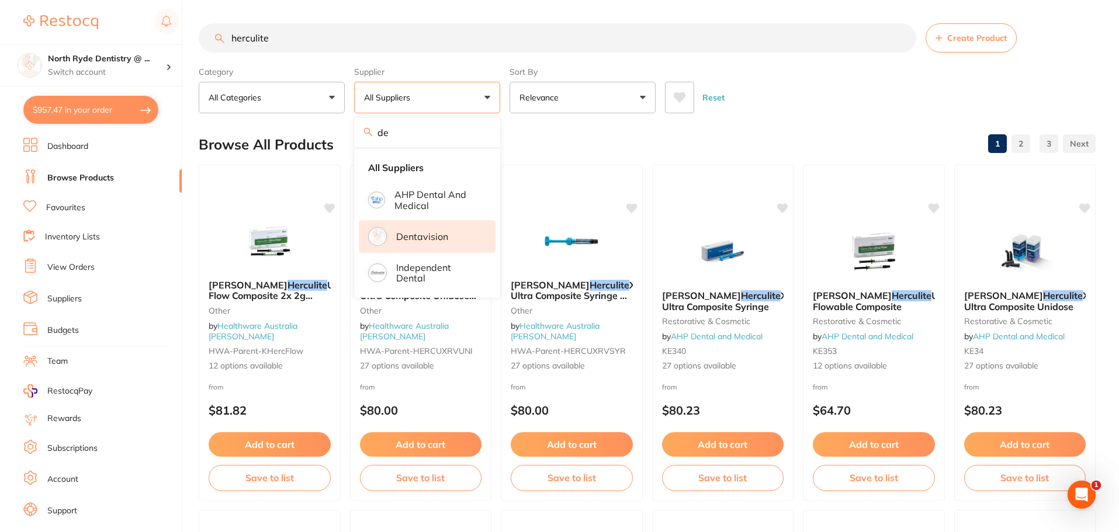
type input "de"
click at [396, 245] on li "Dentavision" at bounding box center [427, 236] width 137 height 33
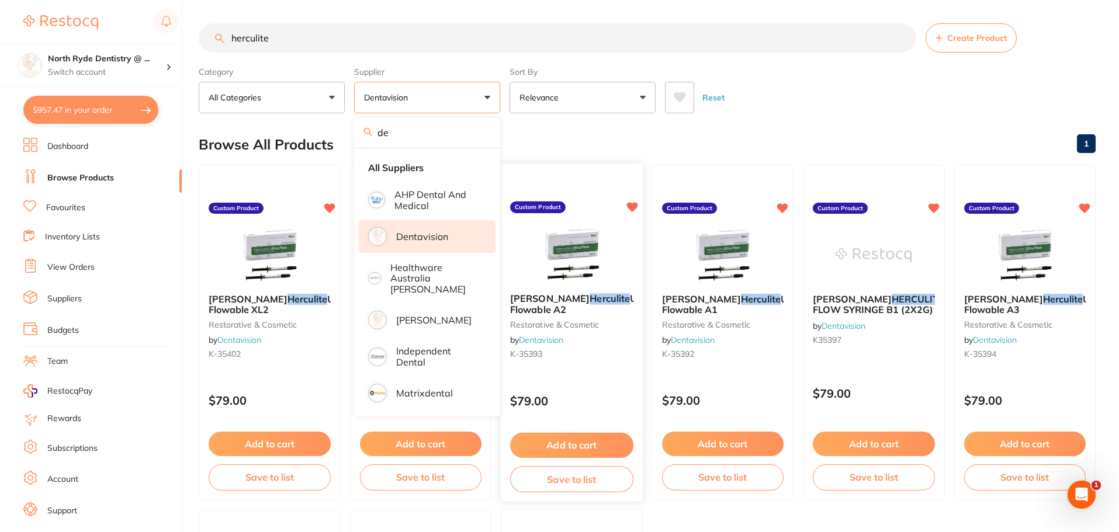
click at [581, 440] on button "Add to cart" at bounding box center [571, 445] width 123 height 25
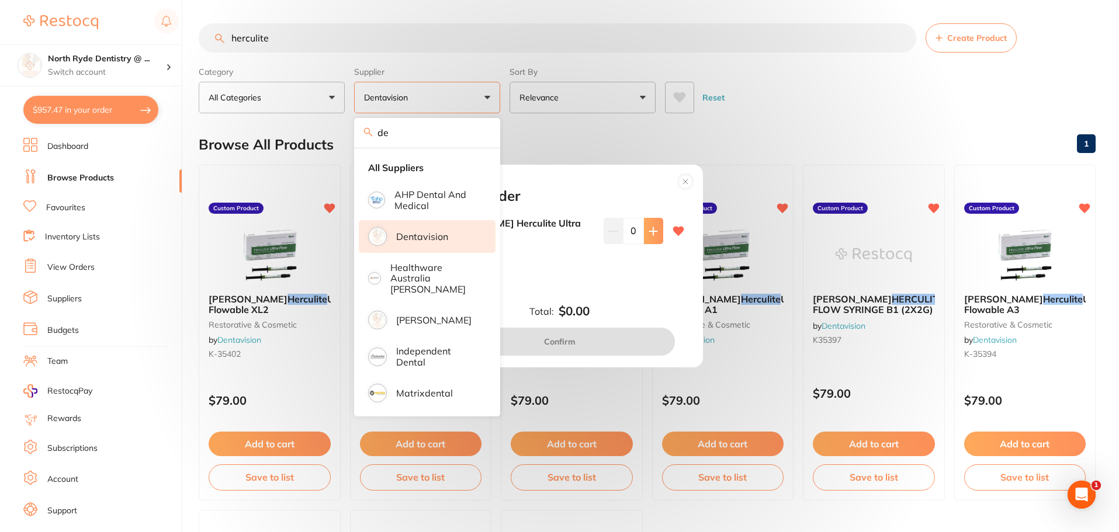
click at [656, 237] on button at bounding box center [653, 231] width 19 height 26
type input "1"
click at [607, 339] on button "Confirm" at bounding box center [560, 342] width 230 height 28
checkbox input "false"
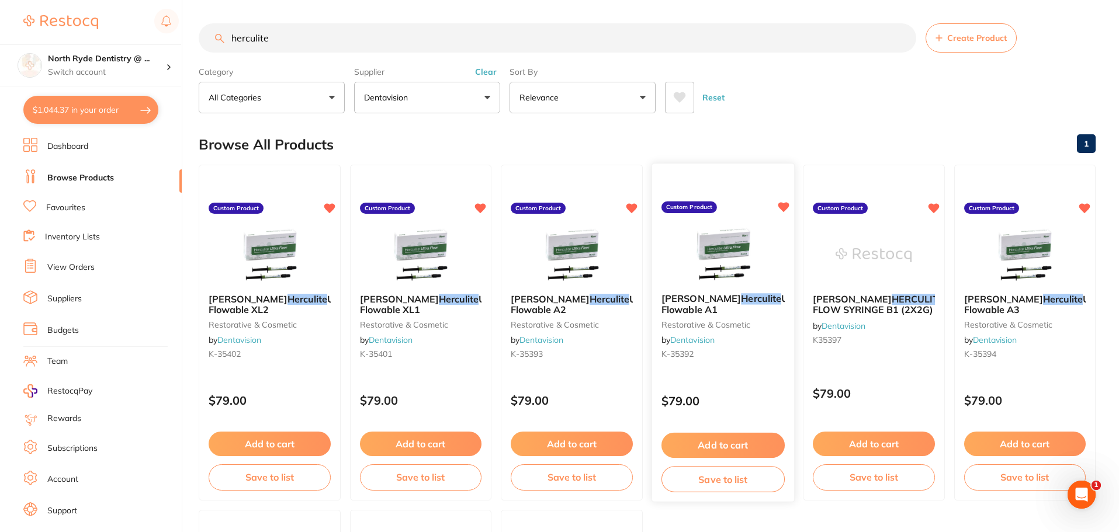
click at [726, 439] on button "Add to cart" at bounding box center [722, 445] width 123 height 25
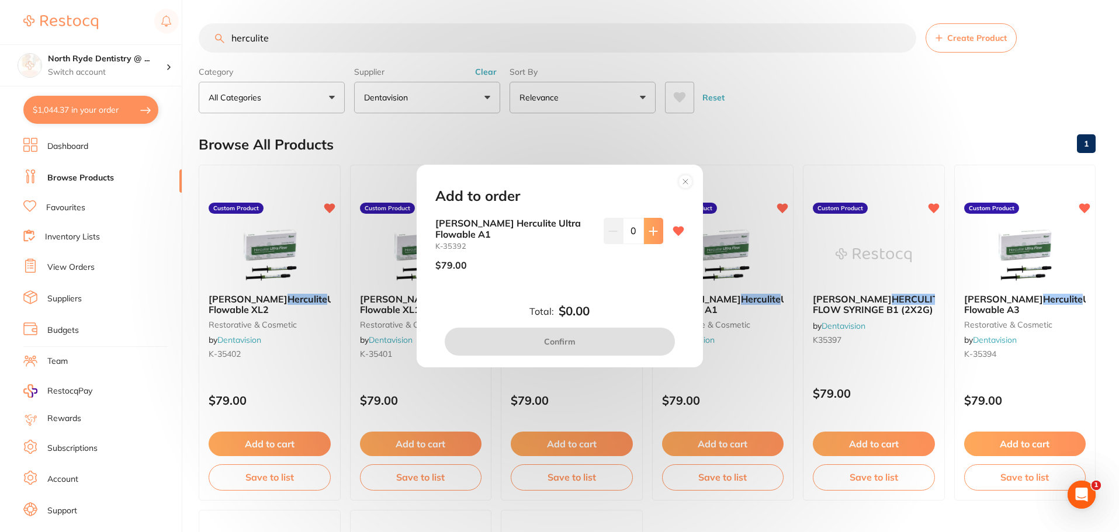
click at [656, 240] on button at bounding box center [653, 231] width 19 height 26
type input "1"
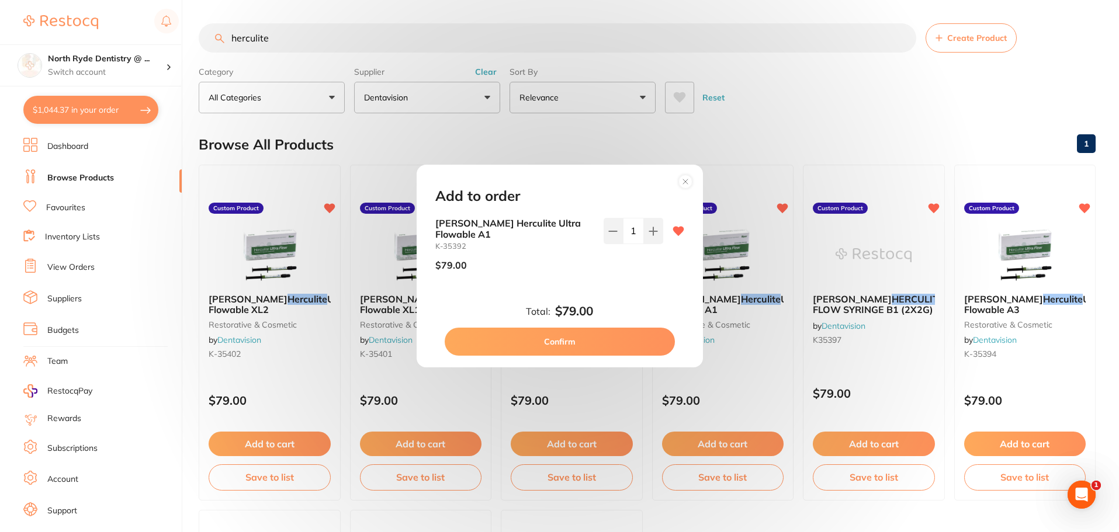
click at [615, 340] on button "Confirm" at bounding box center [560, 342] width 230 height 28
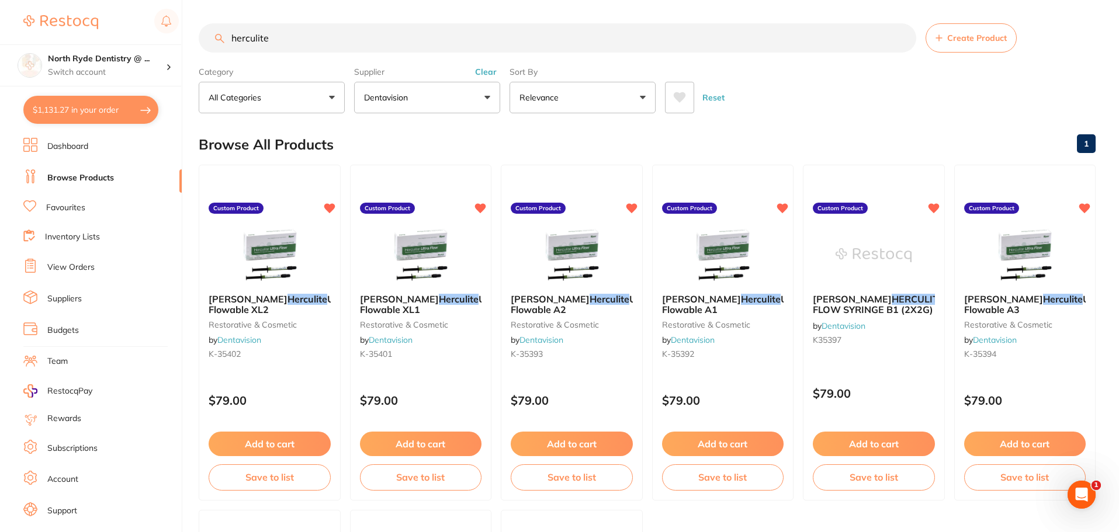
click at [60, 116] on button "$1,131.27 in your order" at bounding box center [90, 110] width 135 height 28
checkbox input "true"
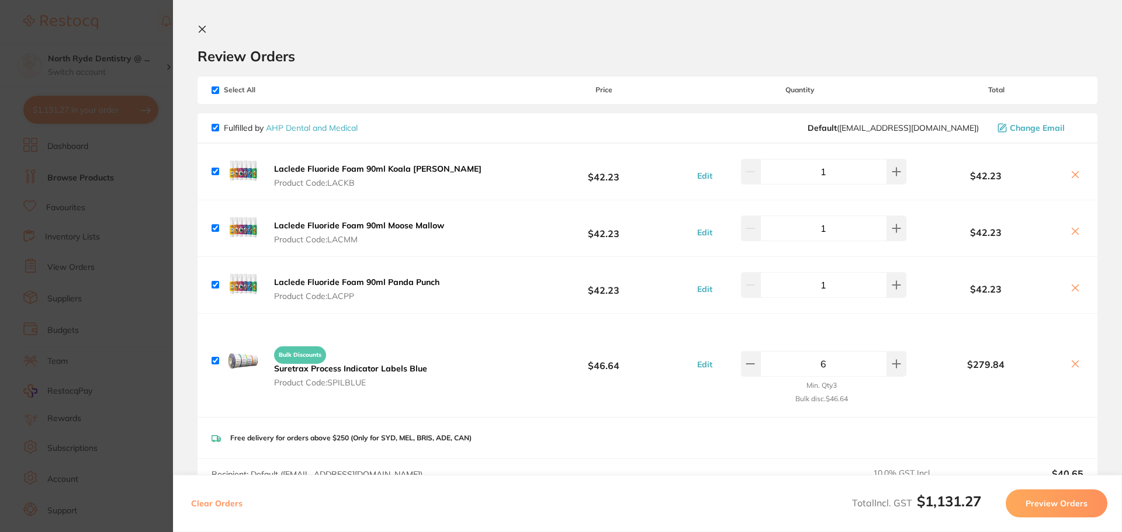
click at [203, 33] on icon at bounding box center [201, 29] width 9 height 9
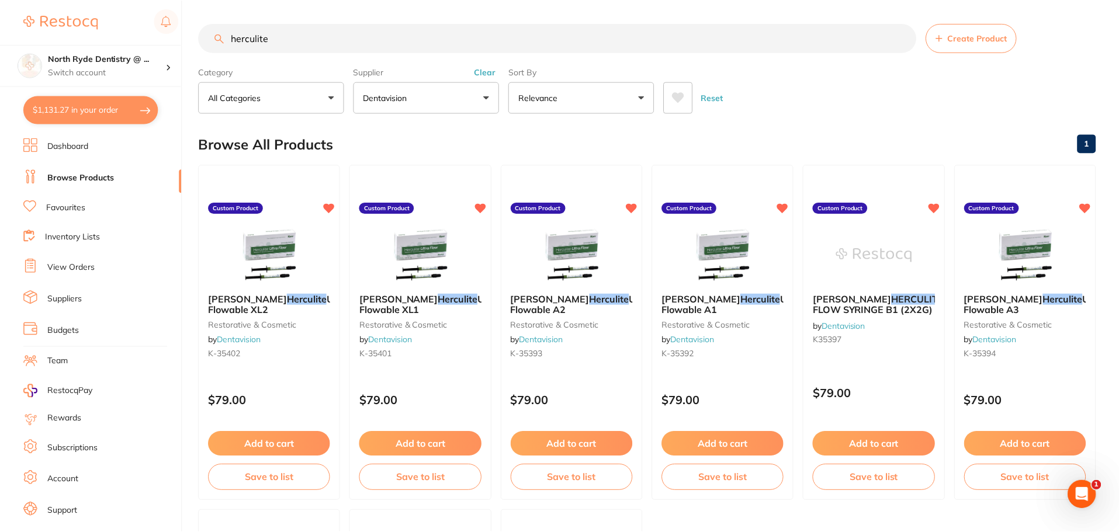
scroll to position [1, 0]
drag, startPoint x: 305, startPoint y: 40, endPoint x: 91, endPoint y: 36, distance: 213.9
click at [91, 36] on div "$1,131.27 North Ryde Dentistry @ ... Switch account [GEOGRAPHIC_DATA] Dentistry…" at bounding box center [559, 265] width 1119 height 532
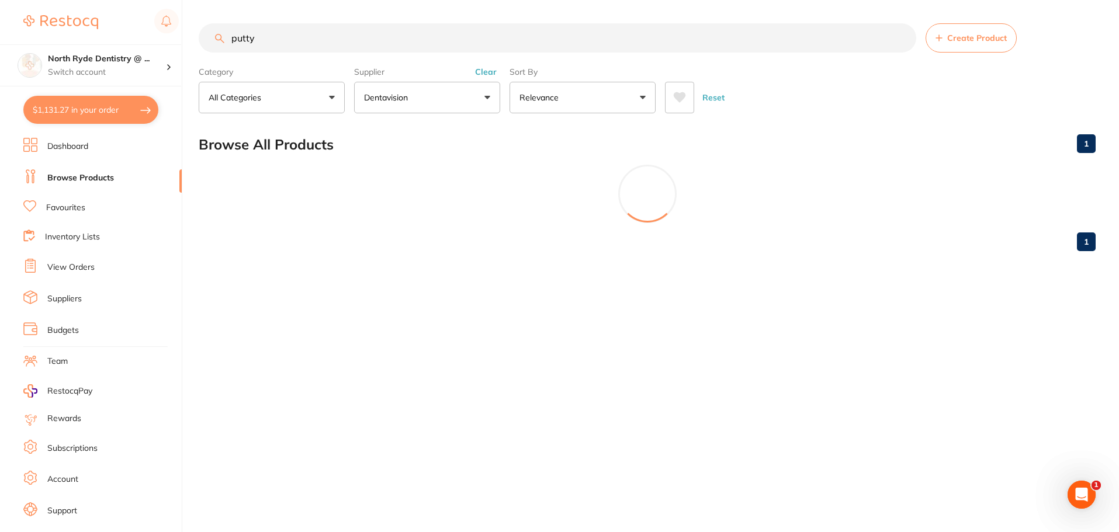
scroll to position [0, 0]
type input "putty"
click at [479, 70] on button "Clear" at bounding box center [485, 72] width 29 height 11
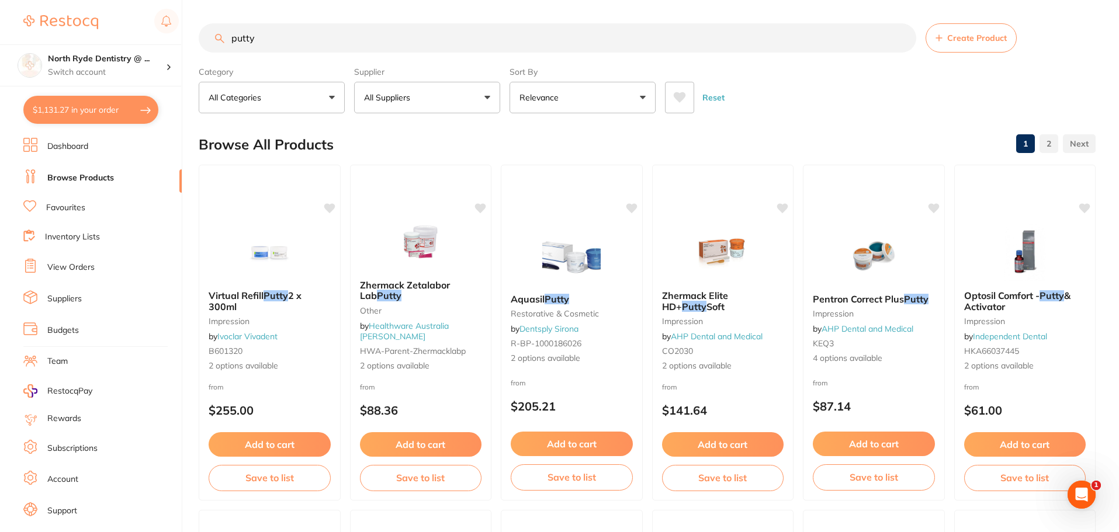
click at [301, 39] on input "putty" at bounding box center [557, 37] width 717 height 29
click at [402, 98] on p "All Suppliers" at bounding box center [389, 98] width 51 height 12
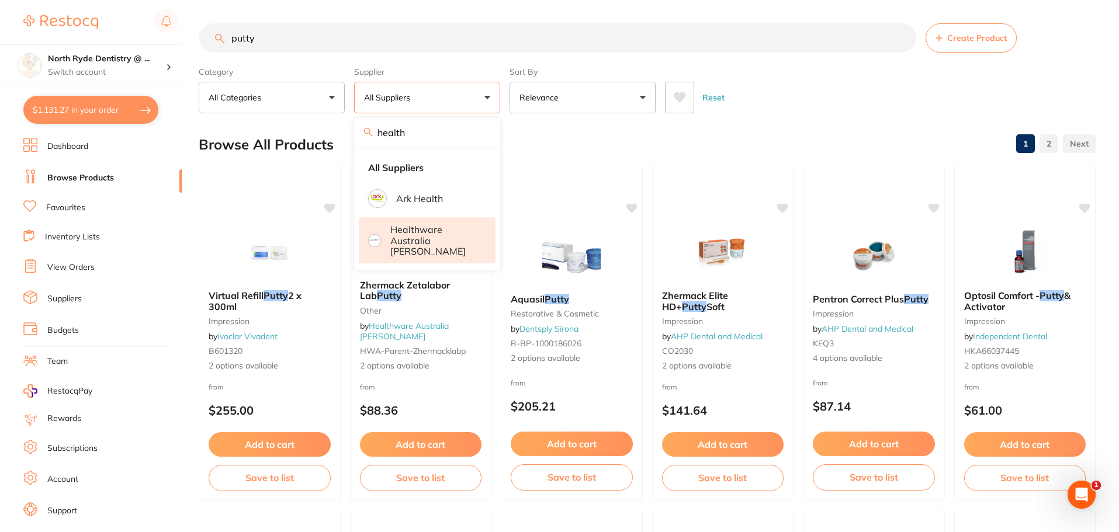
type input "health"
click at [420, 238] on p "Healthware Australia [PERSON_NAME]" at bounding box center [434, 240] width 89 height 32
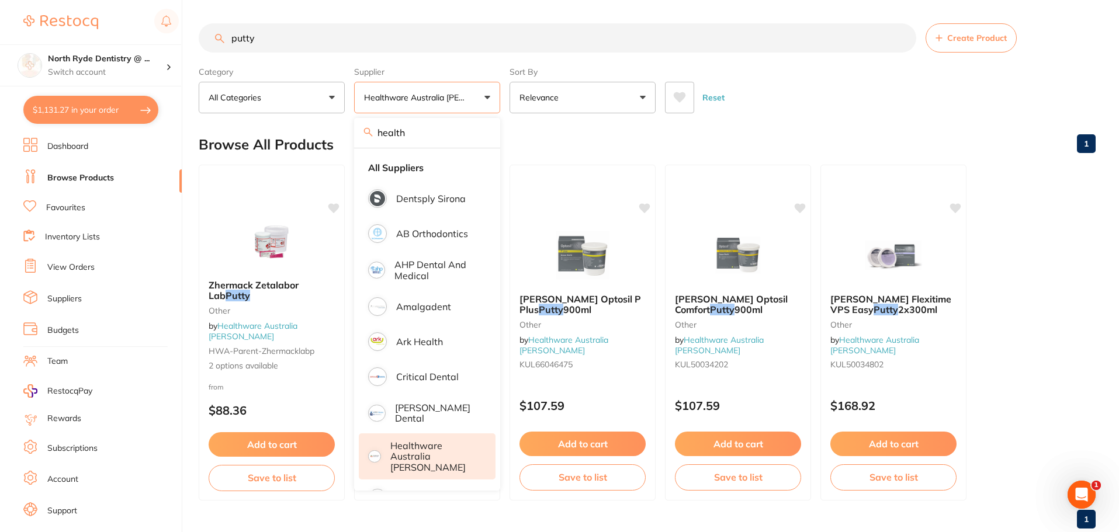
click at [857, 127] on div "Browse All Products 1" at bounding box center [647, 144] width 897 height 39
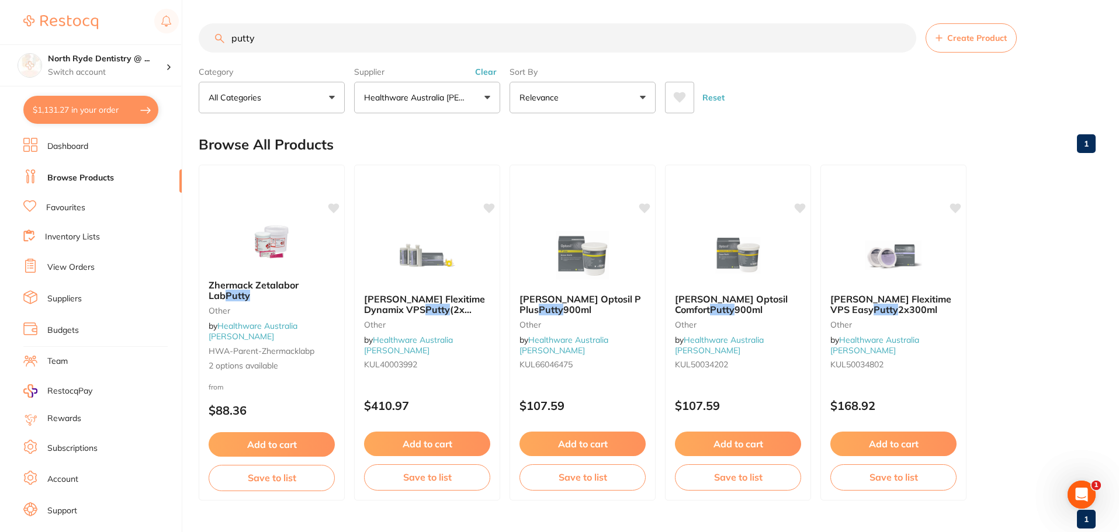
click at [285, 40] on input "putty" at bounding box center [557, 37] width 717 height 29
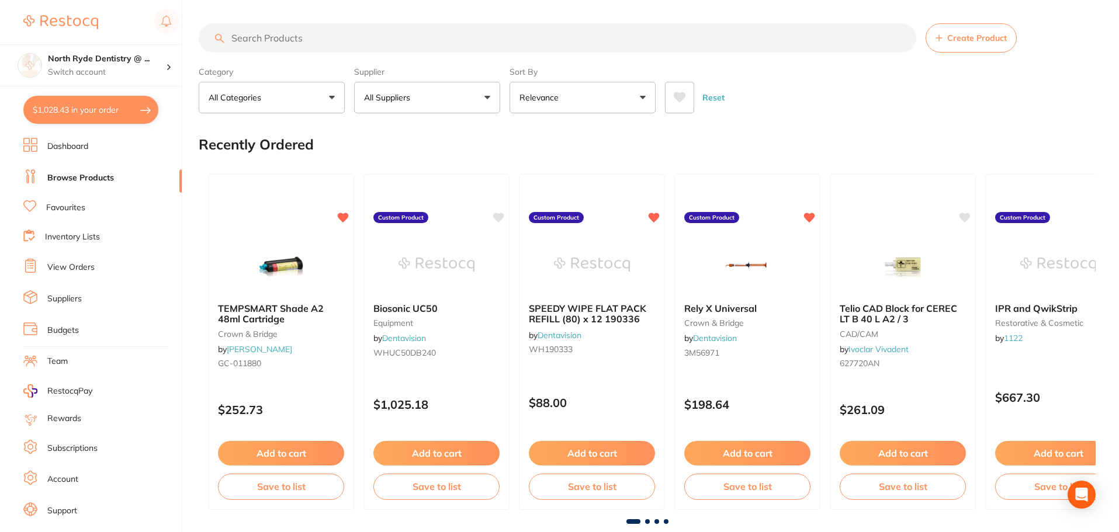
click at [428, 96] on button "All Suppliers" at bounding box center [427, 98] width 146 height 32
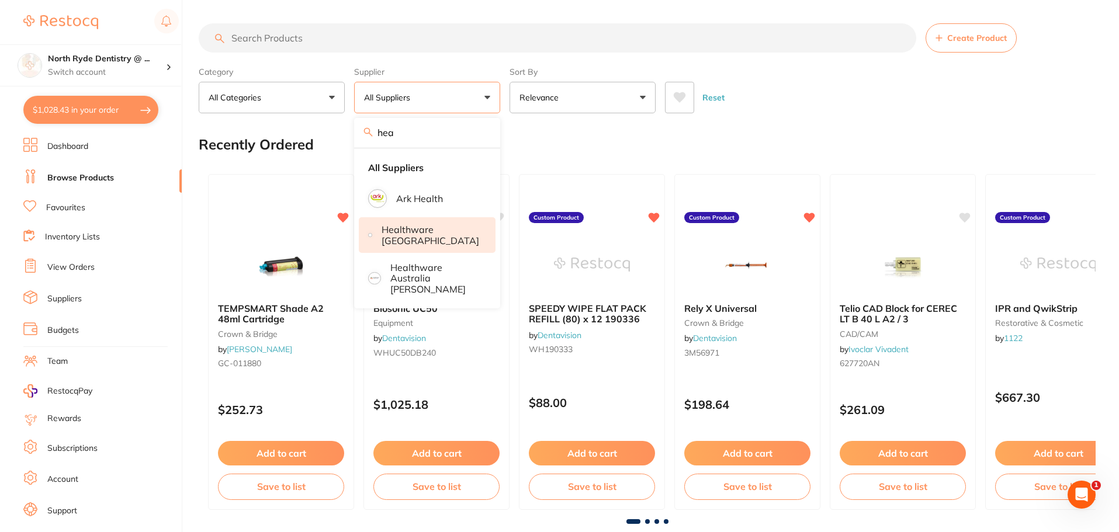
type input "hea"
drag, startPoint x: 401, startPoint y: 241, endPoint x: 394, endPoint y: 233, distance: 10.8
click at [401, 241] on p "Healthware [GEOGRAPHIC_DATA]" at bounding box center [431, 235] width 98 height 22
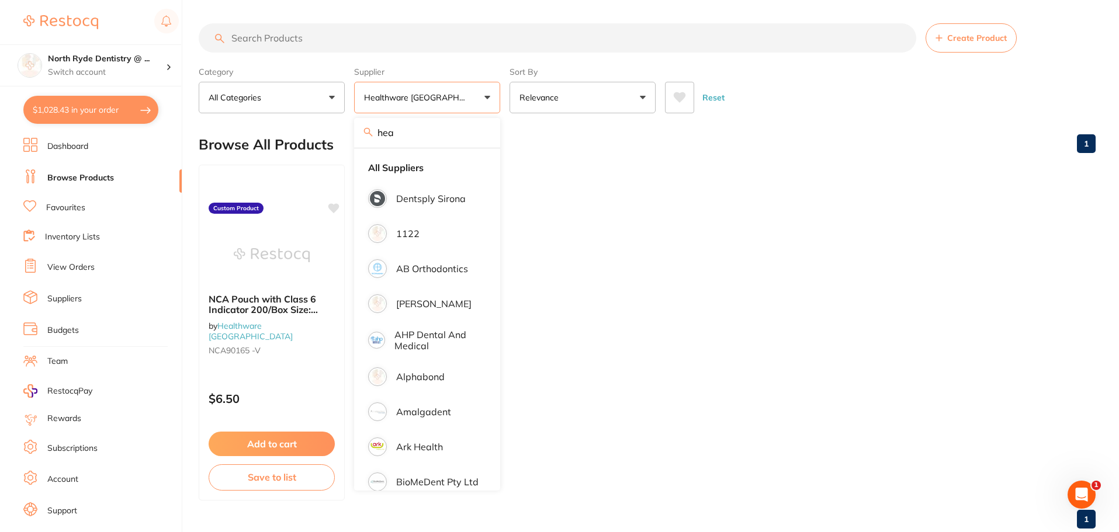
click at [292, 41] on input "search" at bounding box center [557, 37] width 717 height 29
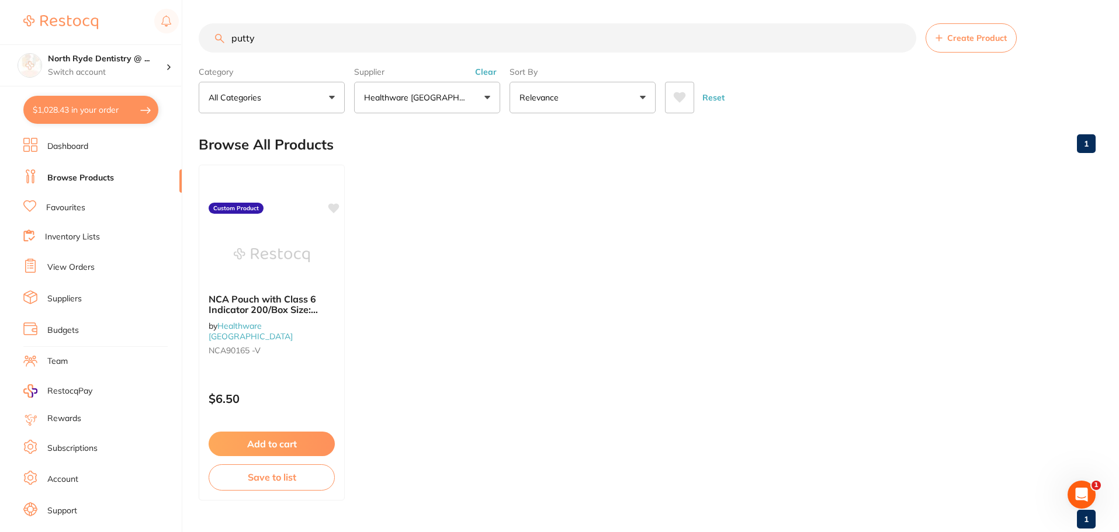
type input "putty"
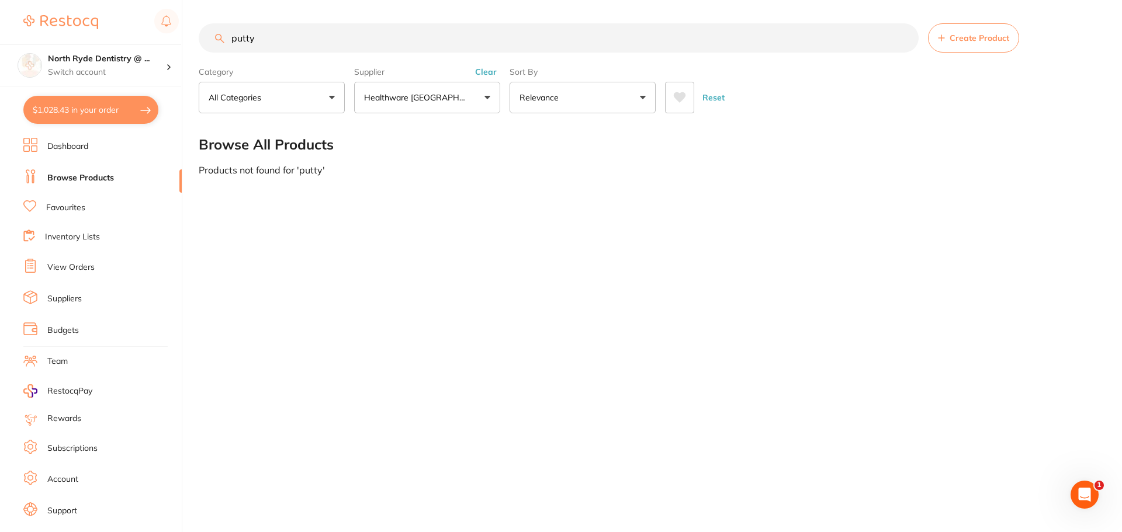
click at [490, 72] on button "Clear" at bounding box center [485, 72] width 29 height 11
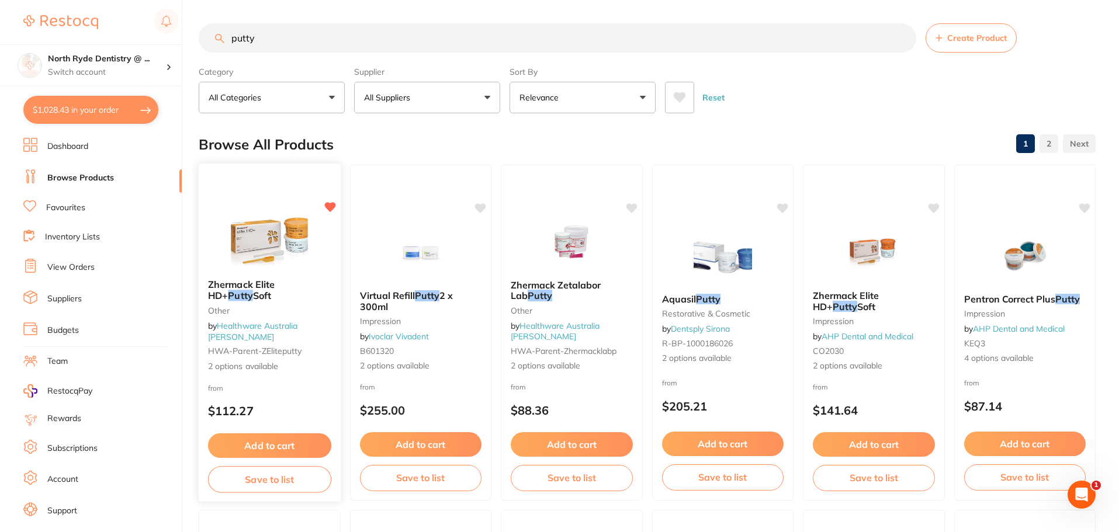
click at [264, 449] on button "Add to cart" at bounding box center [269, 446] width 123 height 25
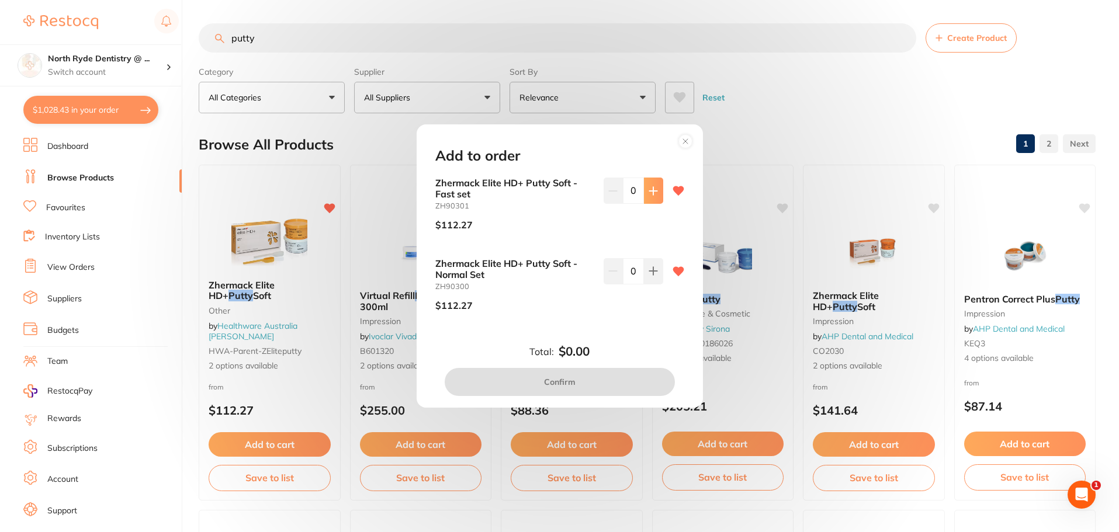
click at [653, 190] on icon at bounding box center [653, 191] width 8 height 8
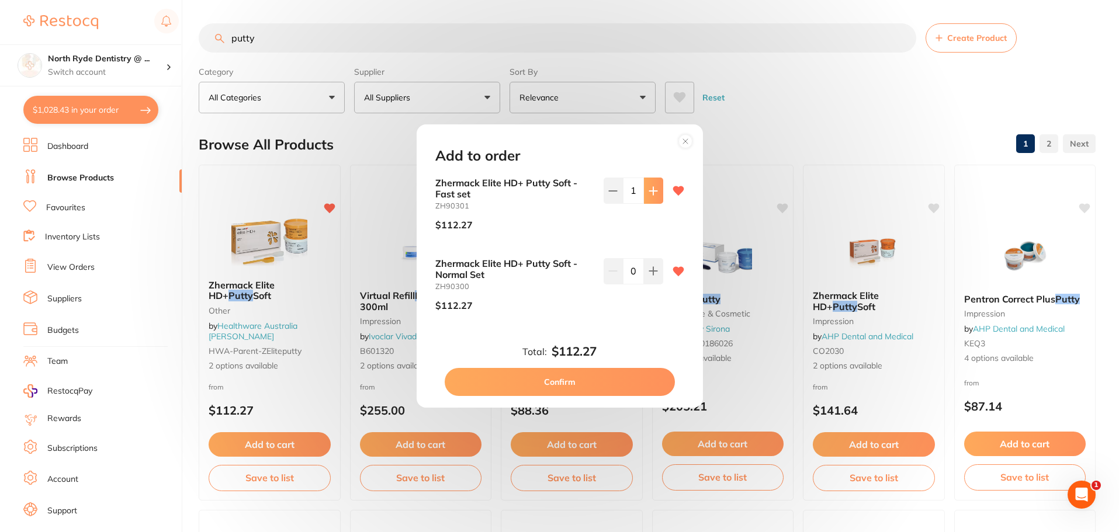
click at [649, 197] on button at bounding box center [653, 191] width 19 height 26
type input "2"
click at [567, 385] on button "Confirm" at bounding box center [560, 382] width 230 height 28
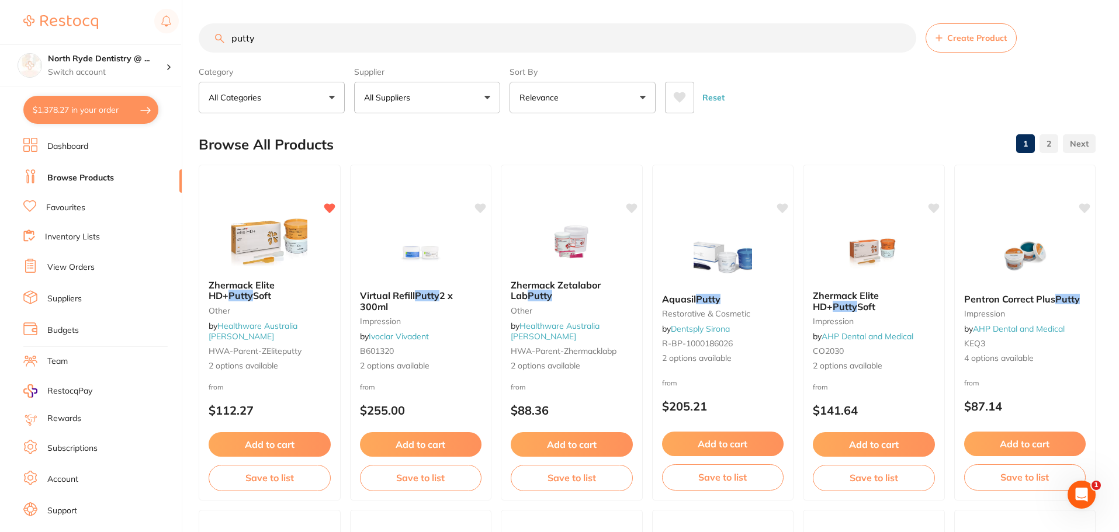
click at [68, 112] on button "$1,378.27 in your order" at bounding box center [90, 110] width 135 height 28
checkbox input "true"
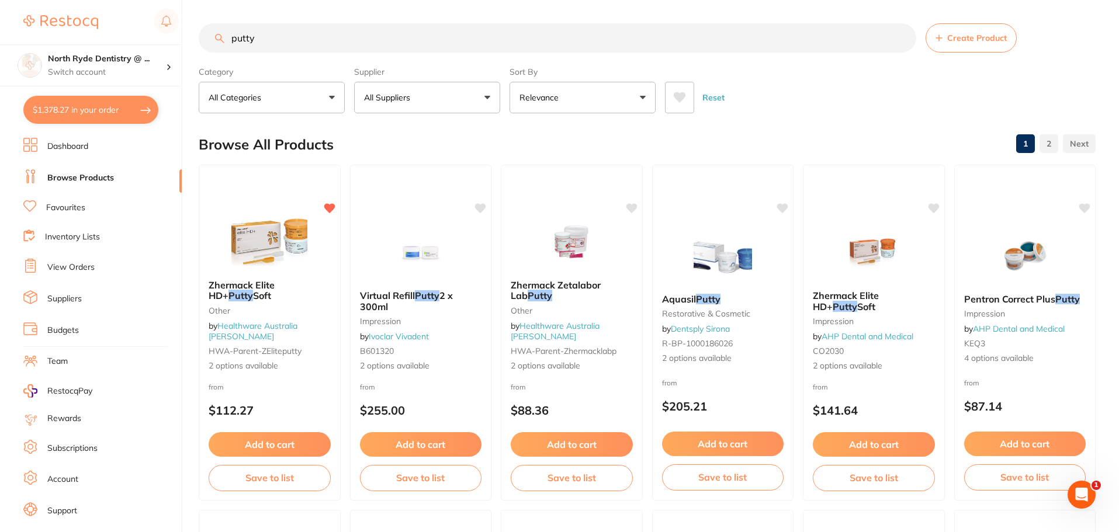
checkbox input "true"
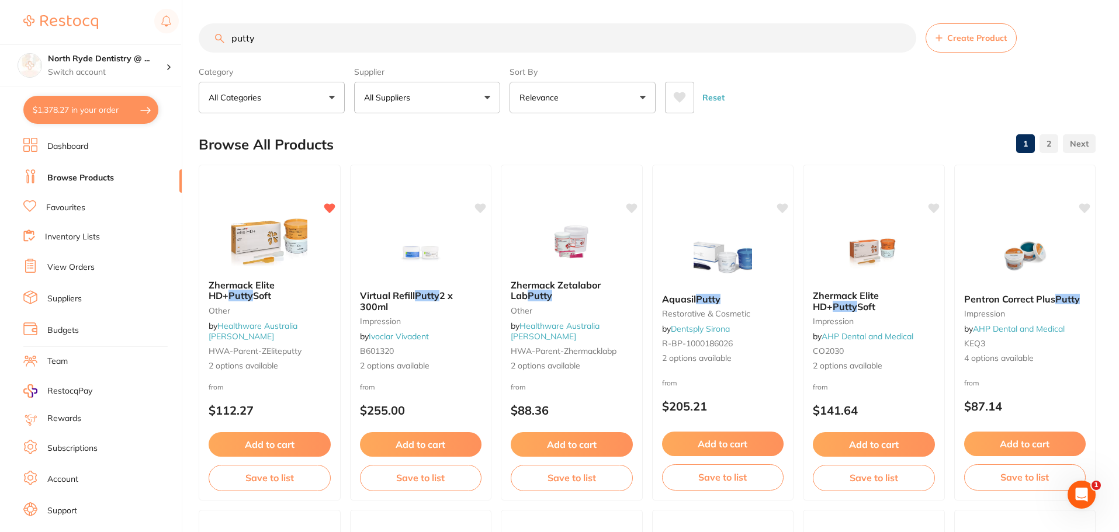
checkbox input "true"
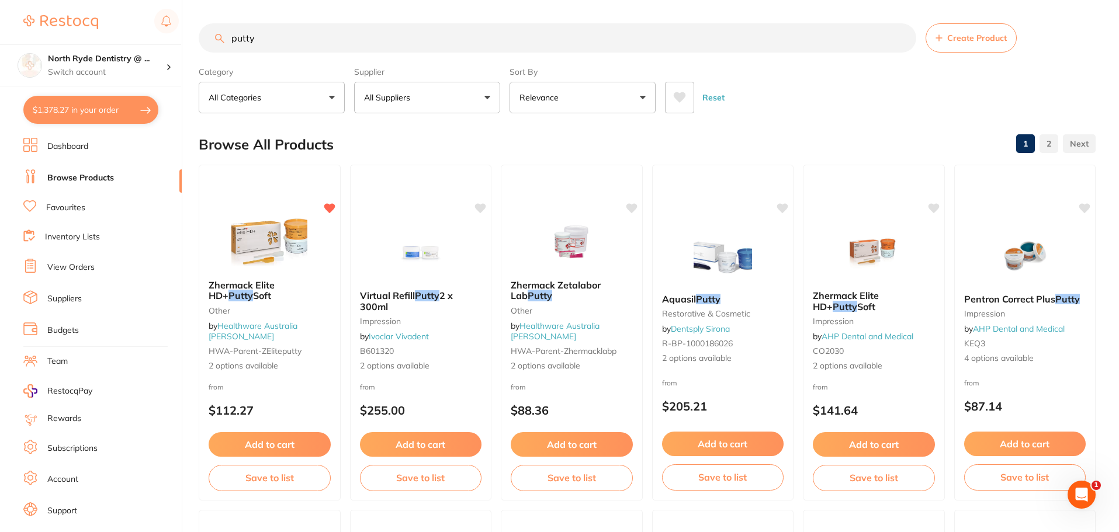
checkbox input "true"
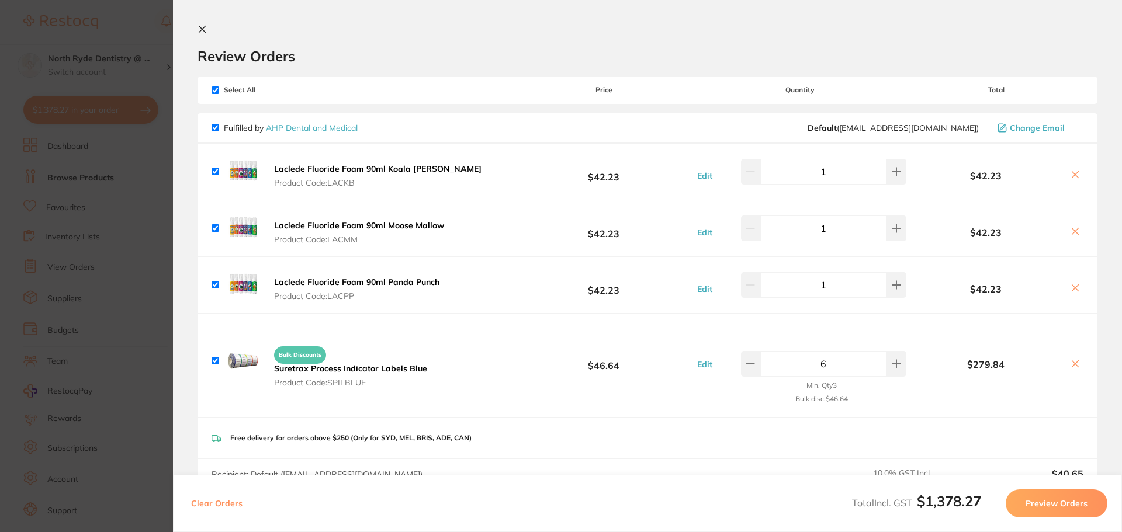
click at [198, 28] on icon at bounding box center [201, 29] width 9 height 9
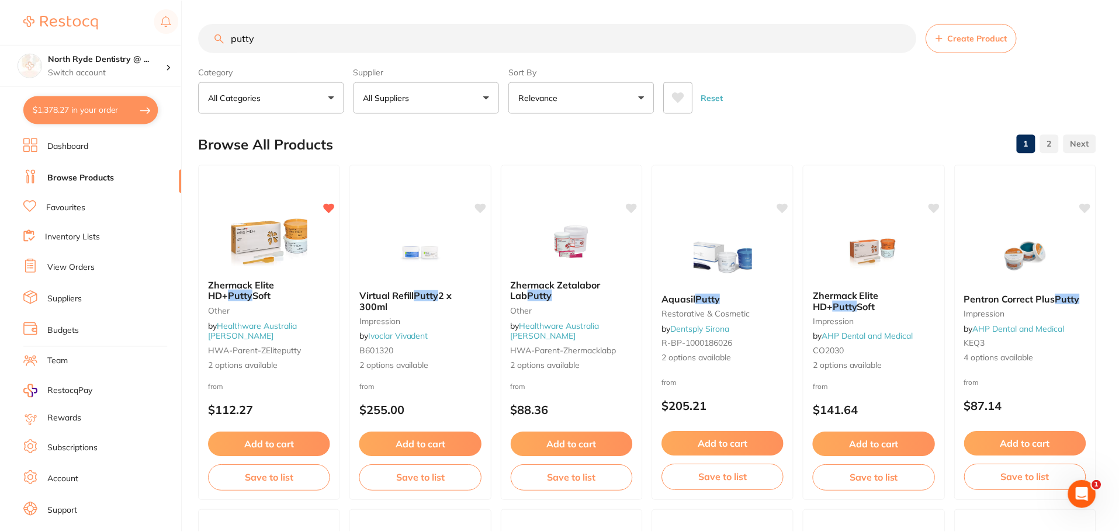
scroll to position [1, 0]
drag, startPoint x: 270, startPoint y: 41, endPoint x: 195, endPoint y: 41, distance: 75.4
click at [195, 41] on div "$1,378.27 North Ryde Dentistry @ ... Switch account North Ryde Dentistry @ Macq…" at bounding box center [559, 265] width 1119 height 532
type input "bond"
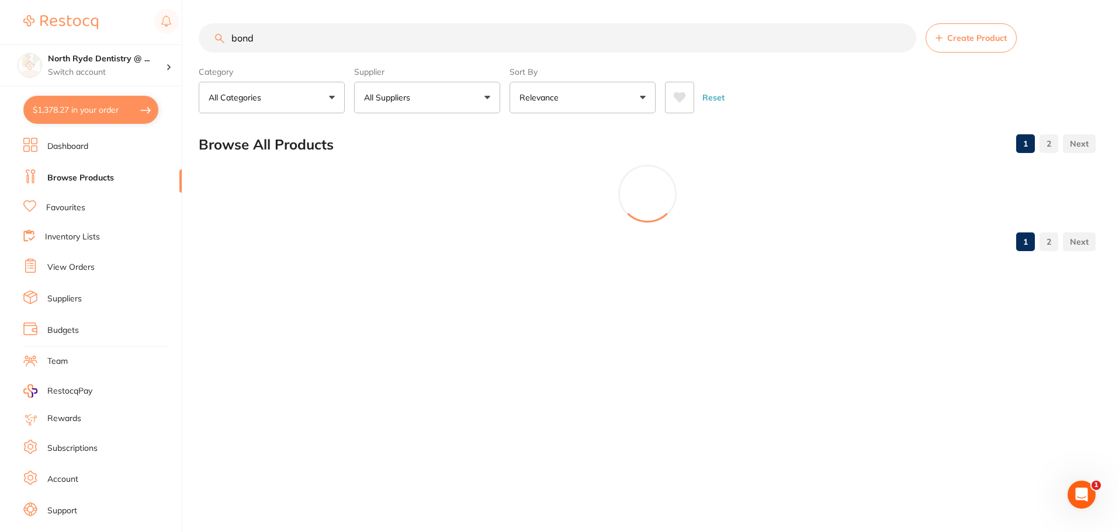
scroll to position [0, 0]
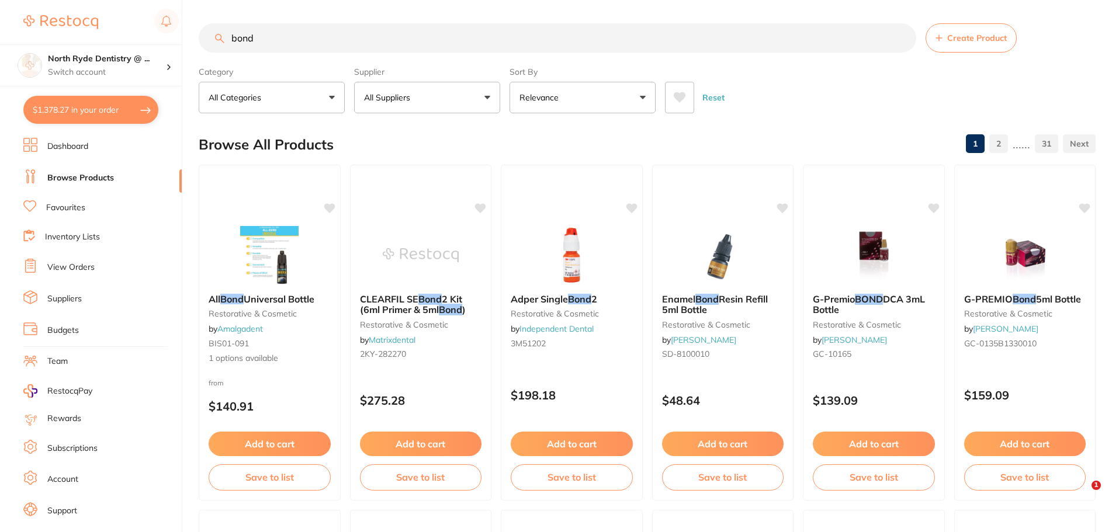
click at [420, 93] on button "All Suppliers" at bounding box center [427, 98] width 146 height 32
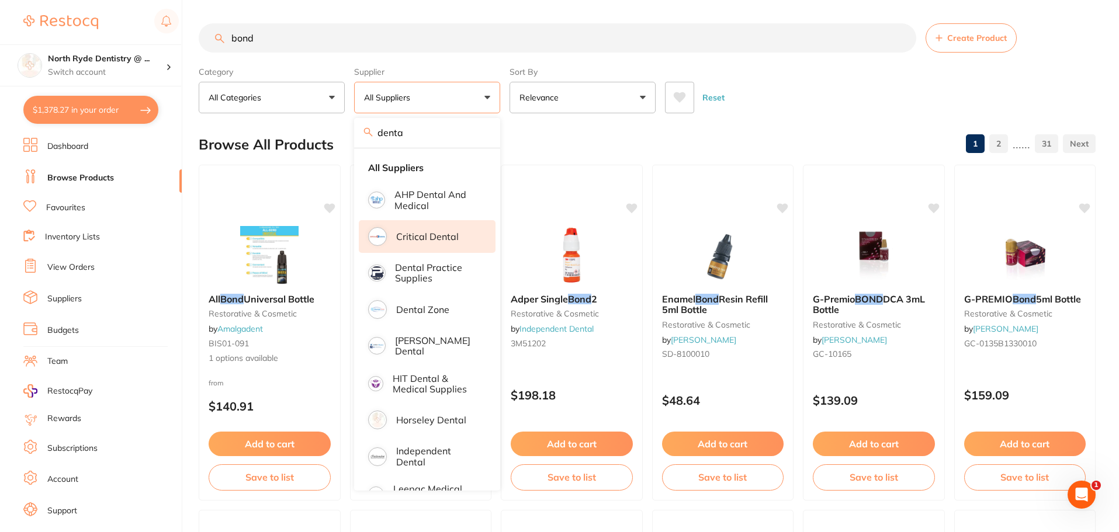
type input "dentav"
drag, startPoint x: 272, startPoint y: 36, endPoint x: 160, endPoint y: 36, distance: 112.2
click at [160, 36] on div "$1,378.27 North Ryde Dentistry @ ... Switch account North Ryde Dentistry @ Macq…" at bounding box center [559, 266] width 1119 height 532
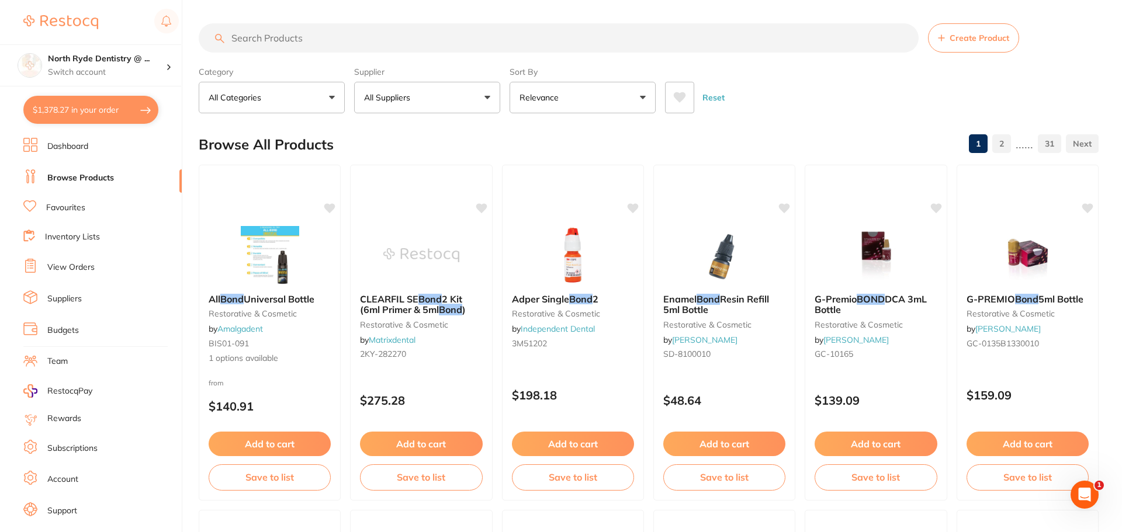
click at [433, 105] on button "All Suppliers" at bounding box center [427, 98] width 146 height 32
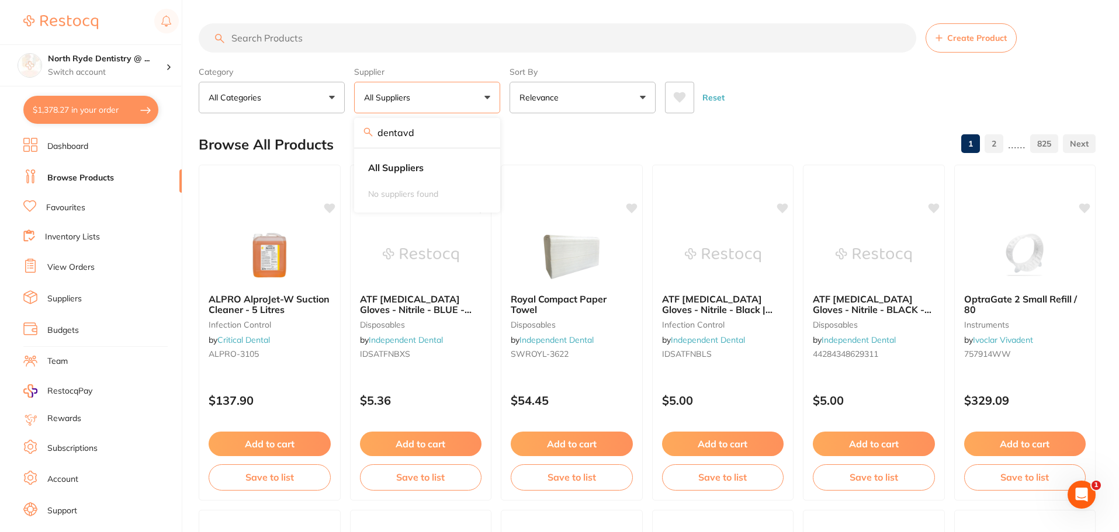
type input "dentav"
click at [389, 197] on li "Dentavision" at bounding box center [427, 198] width 137 height 33
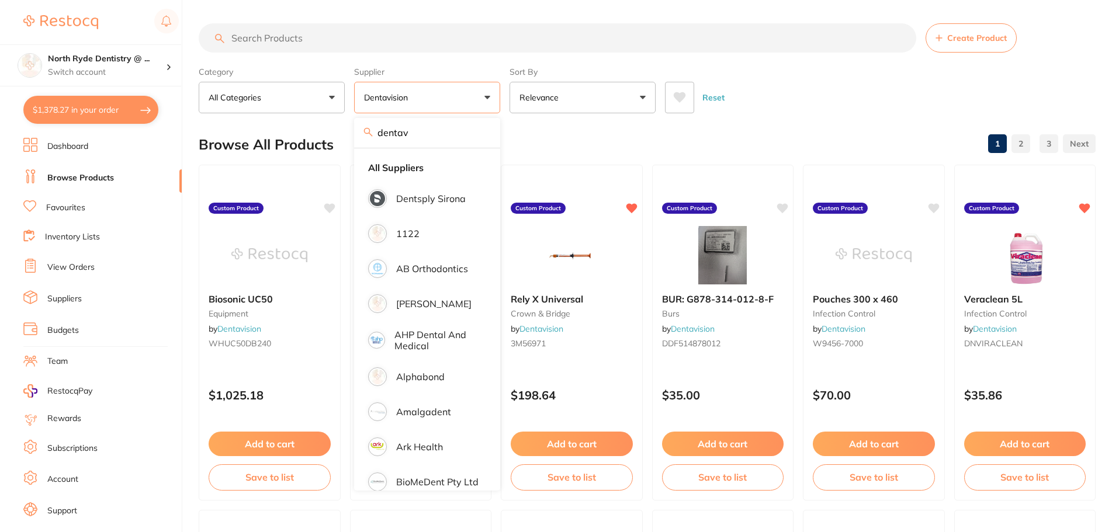
click at [251, 39] on input "search" at bounding box center [557, 37] width 717 height 29
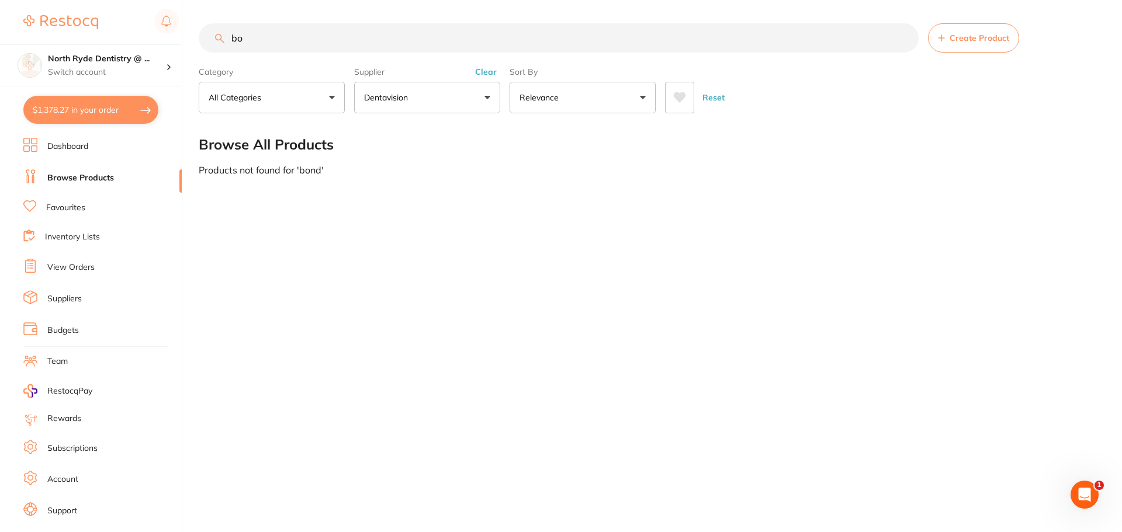
type input "b"
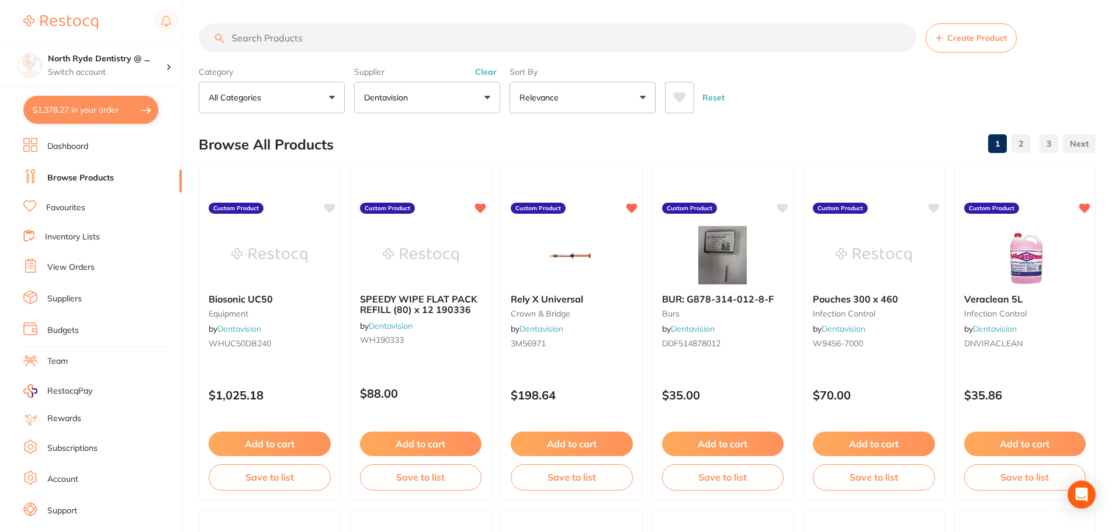
click at [490, 70] on button "Clear" at bounding box center [485, 72] width 29 height 11
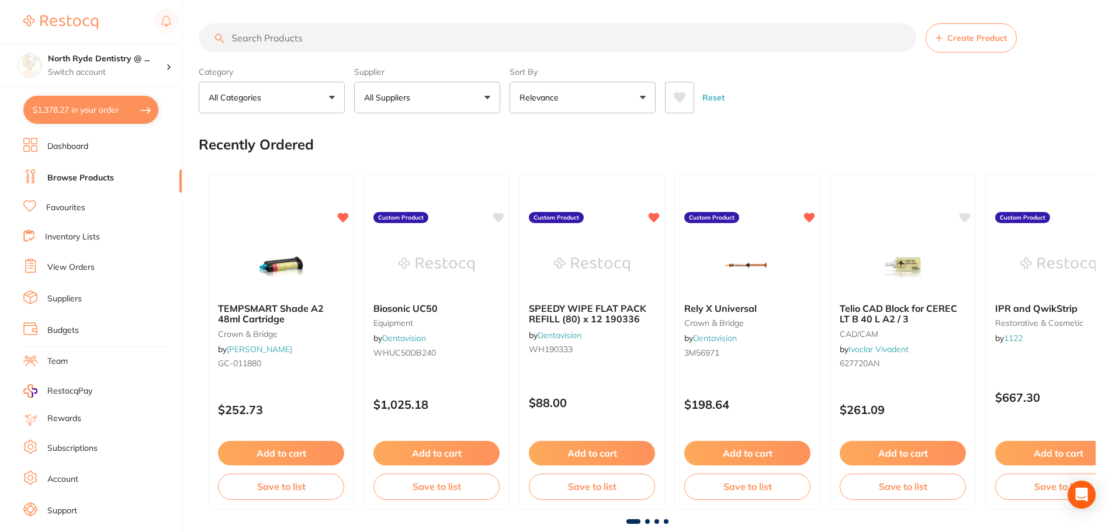
click at [301, 37] on input "search" at bounding box center [557, 37] width 717 height 29
type input "bond"
